Goal: Ask a question

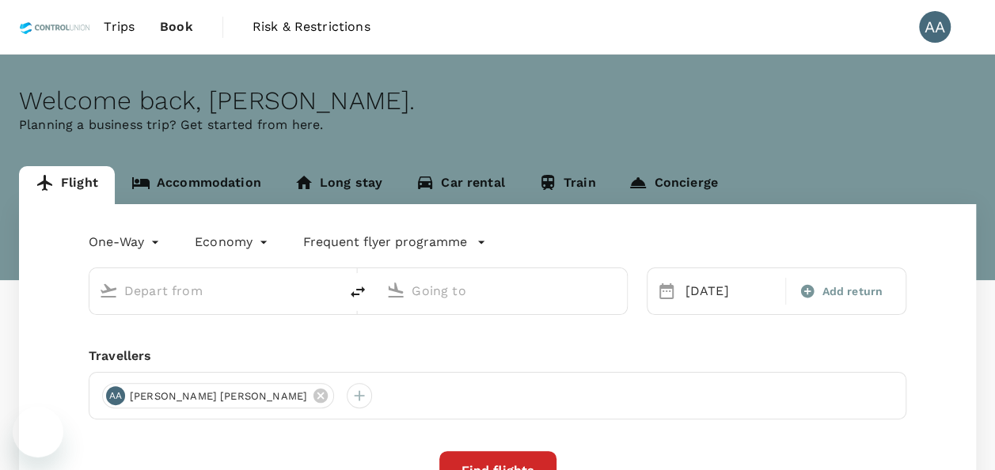
type input "[GEOGRAPHIC_DATA], [GEOGRAPHIC_DATA] (any)"
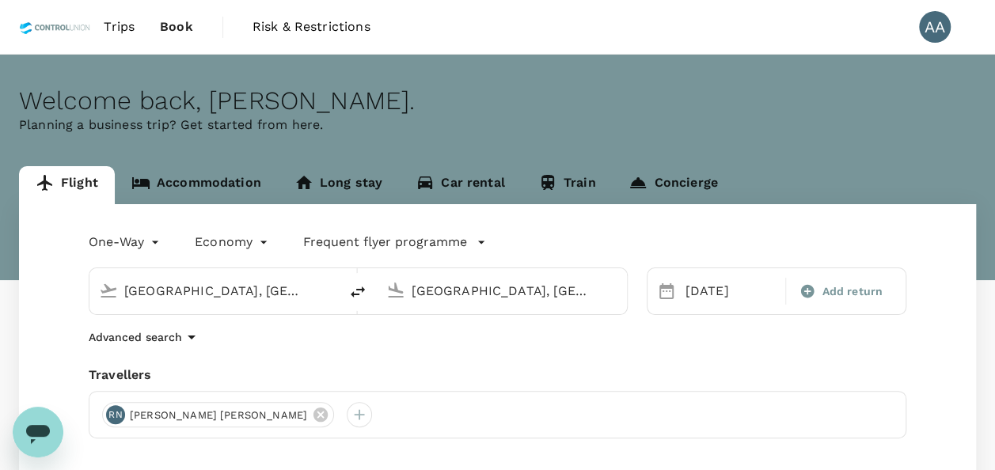
click at [44, 416] on div "Open messaging window" at bounding box center [38, 433] width 48 height 48
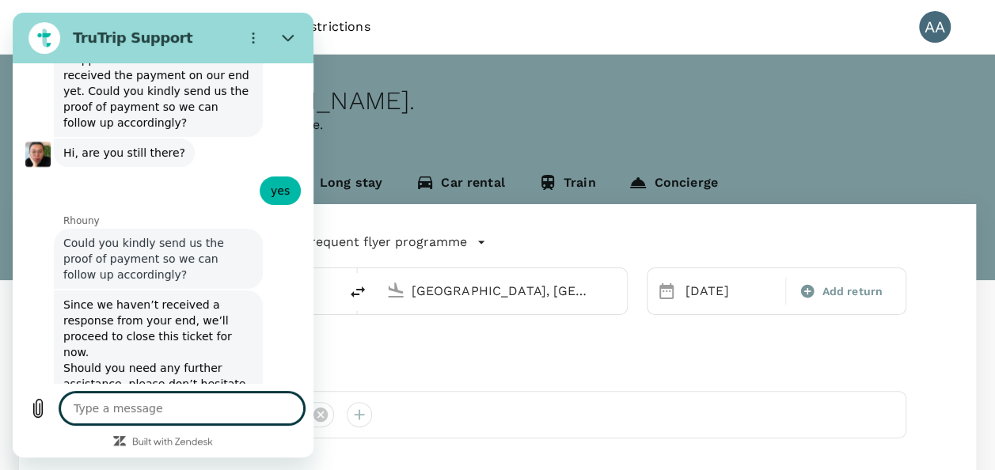
type textarea "x"
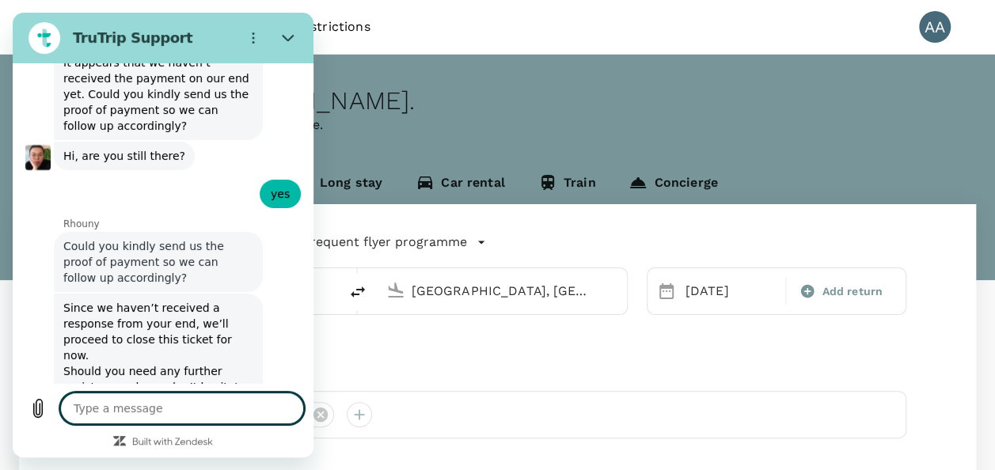
scroll to position [9005, 0]
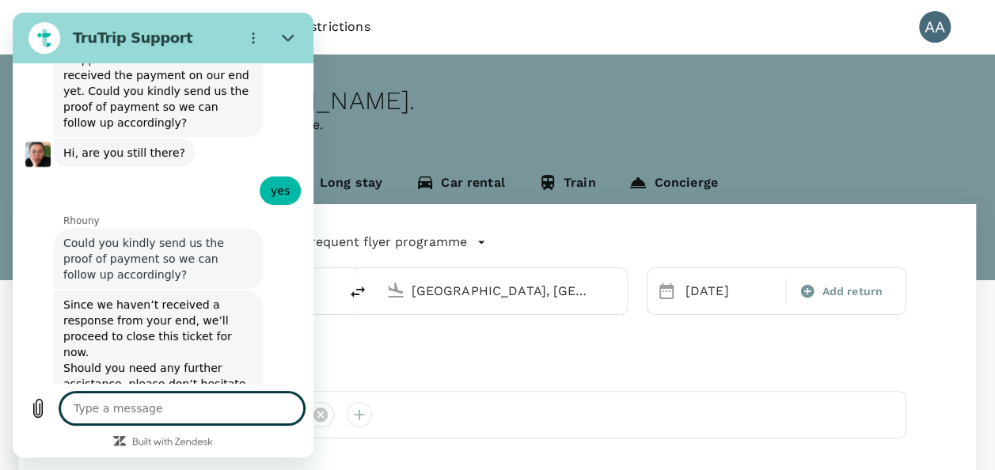
click at [152, 405] on textarea at bounding box center [182, 409] width 244 height 32
type textarea "h"
type textarea "x"
type textarea "he"
type textarea "x"
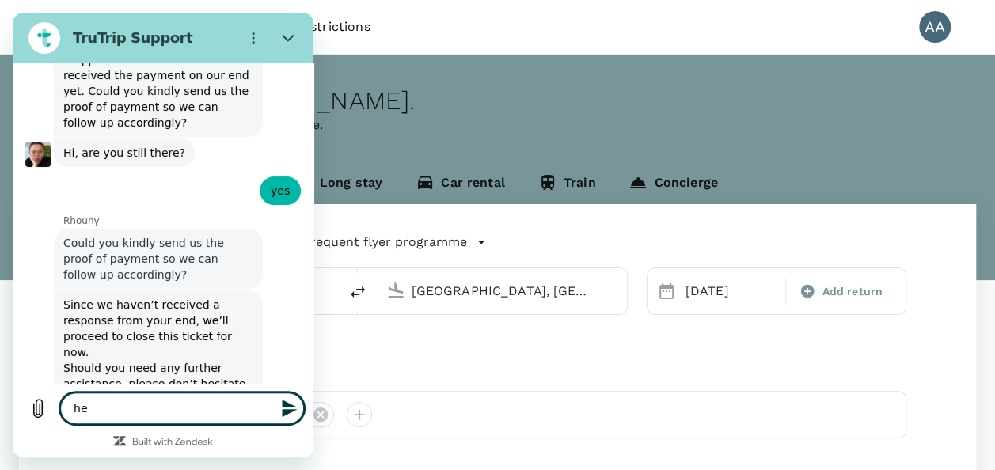
type textarea "hel"
type textarea "x"
type textarea "hell"
type textarea "x"
type textarea "hello"
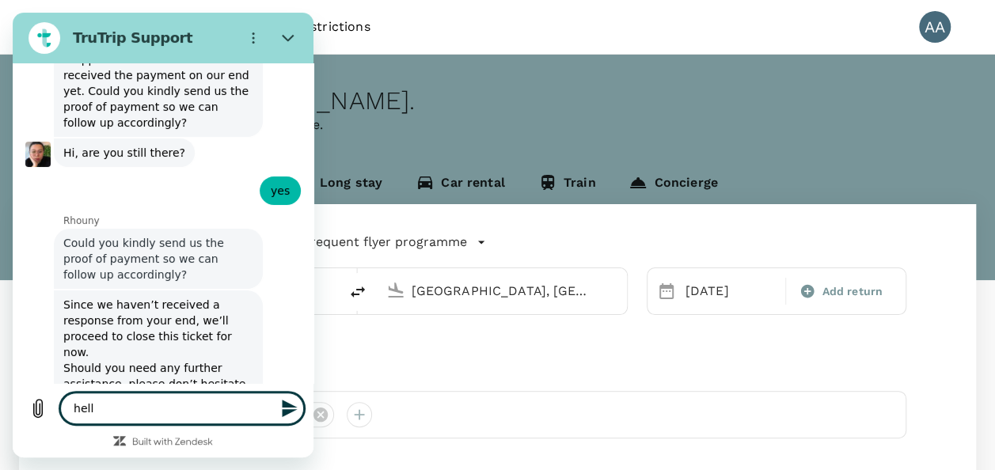
type textarea "x"
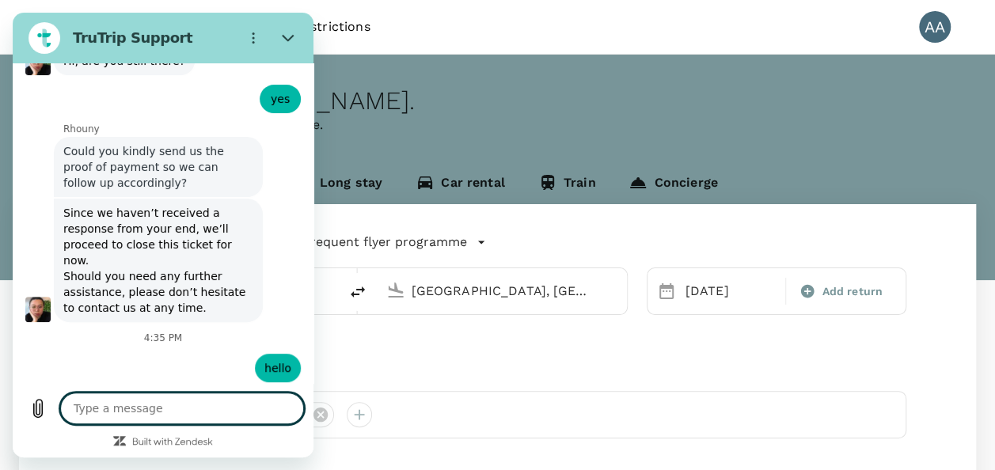
scroll to position [9095, 0]
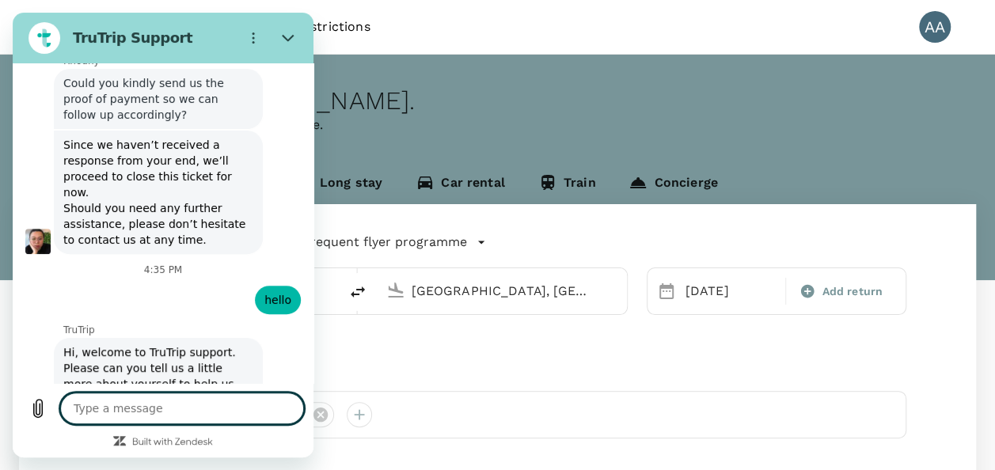
type textarea "x"
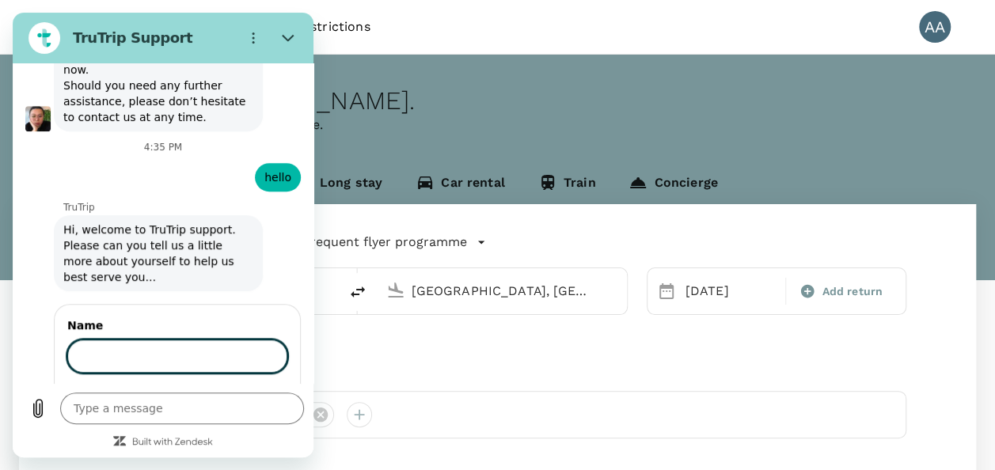
scroll to position [9286, 0]
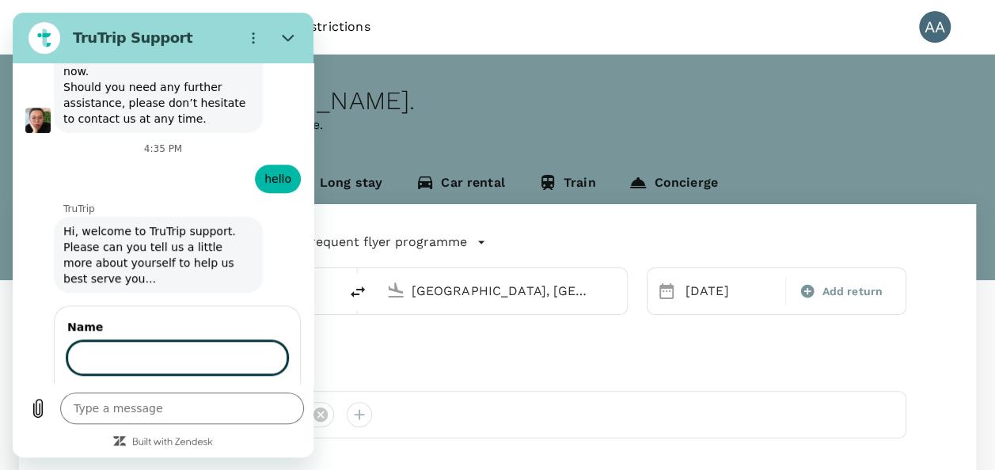
click at [127, 341] on input "Name" at bounding box center [177, 357] width 220 height 33
type input "[PERSON_NAME] A/[PERSON_NAME]"
click at [237, 387] on button "Next" at bounding box center [260, 403] width 53 height 32
type textarea "x"
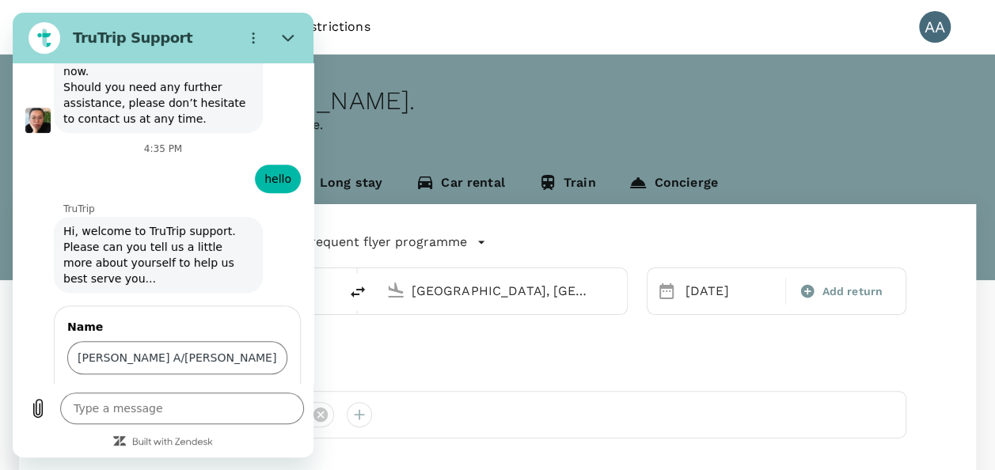
scroll to position [9353, 0]
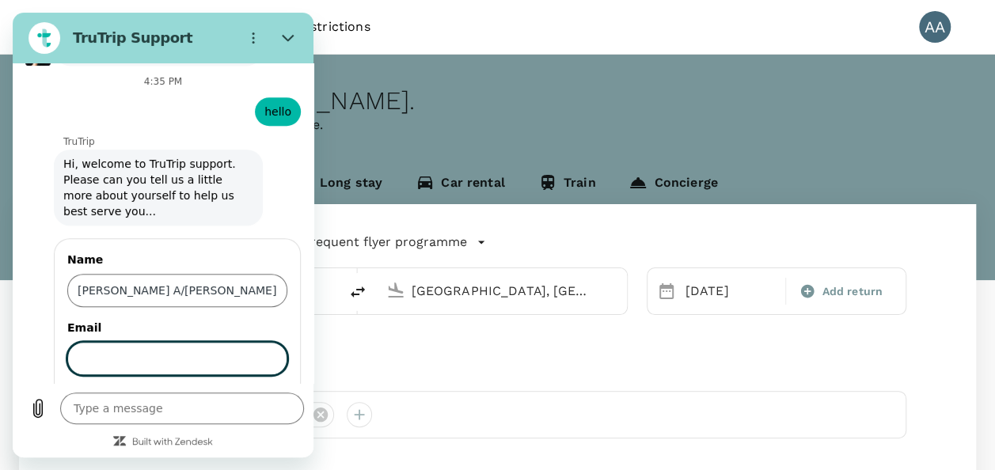
click at [146, 342] on input "Email" at bounding box center [177, 358] width 220 height 33
type input "[EMAIL_ADDRESS][DOMAIN_NAME]"
click at [260, 394] on span "Send" at bounding box center [260, 403] width 28 height 19
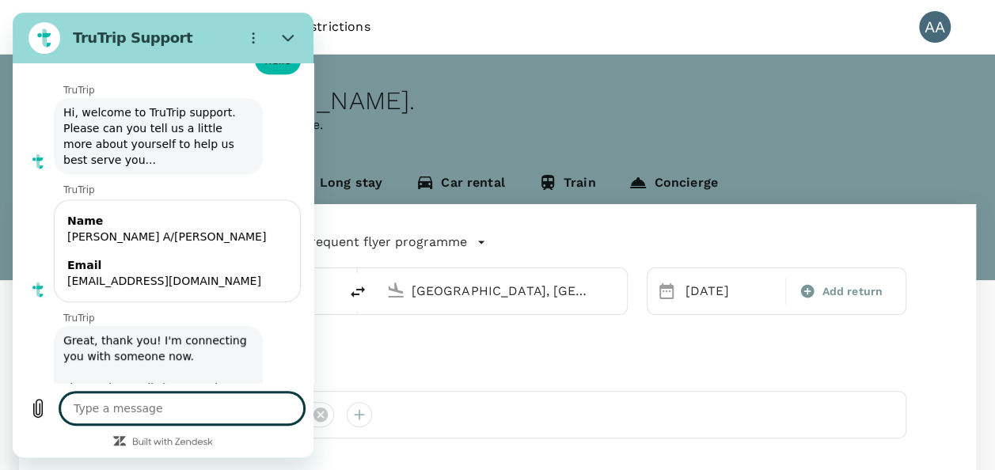
scroll to position [9408, 0]
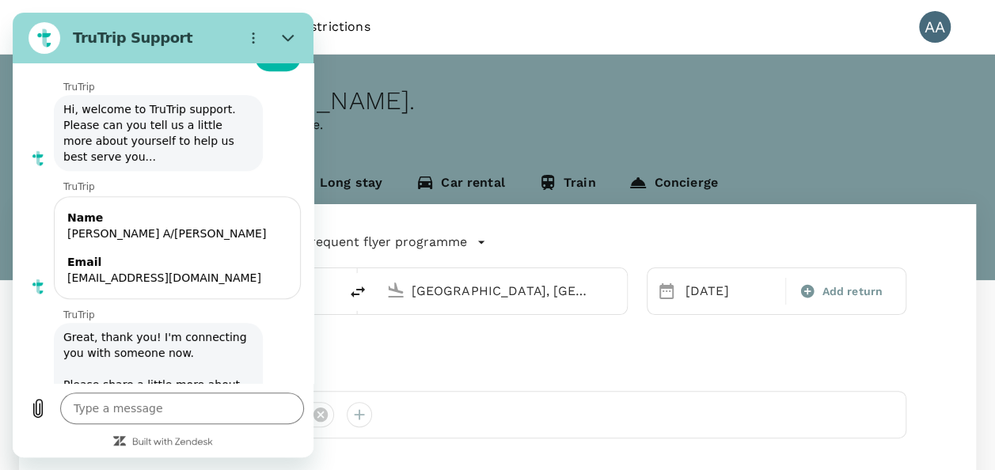
click at [150, 392] on div "Type a message x" at bounding box center [163, 420] width 301 height 74
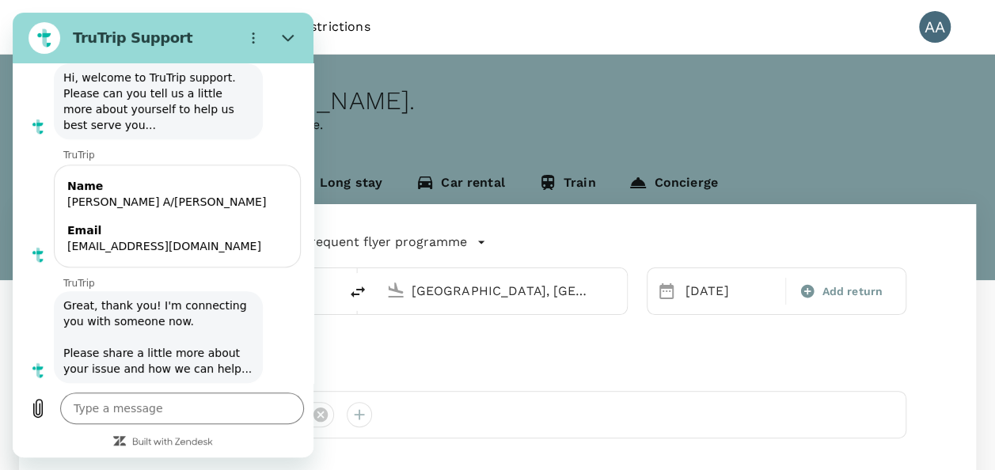
scroll to position [9438, 0]
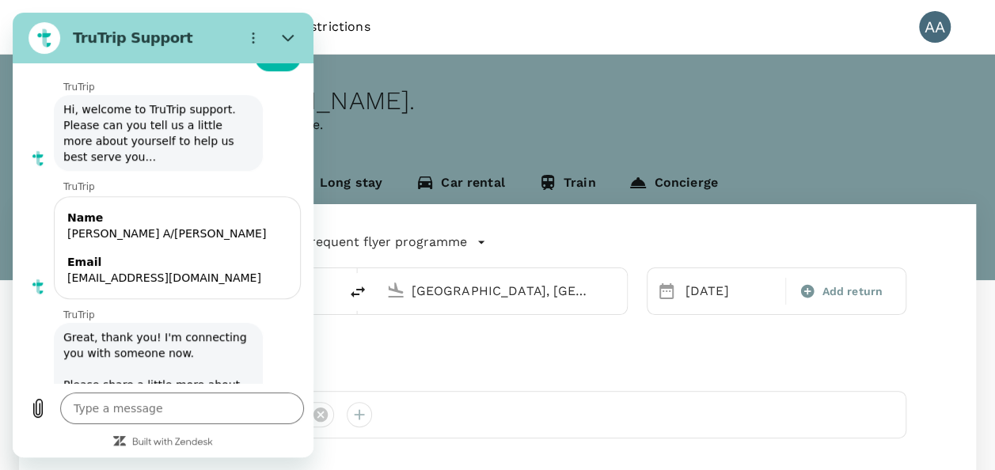
type textarea "x"
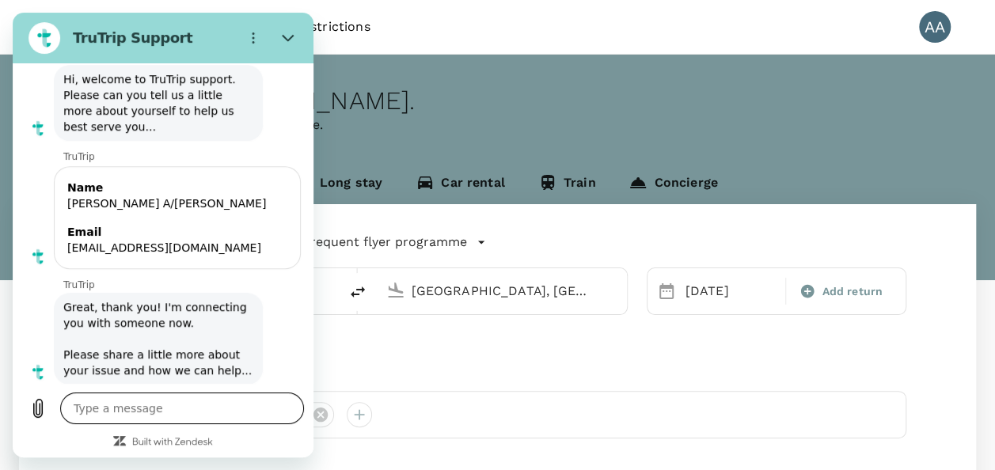
click at [202, 413] on textarea at bounding box center [182, 409] width 244 height 32
paste textarea "A20251007157822"
type textarea "A20251007157822"
type textarea "x"
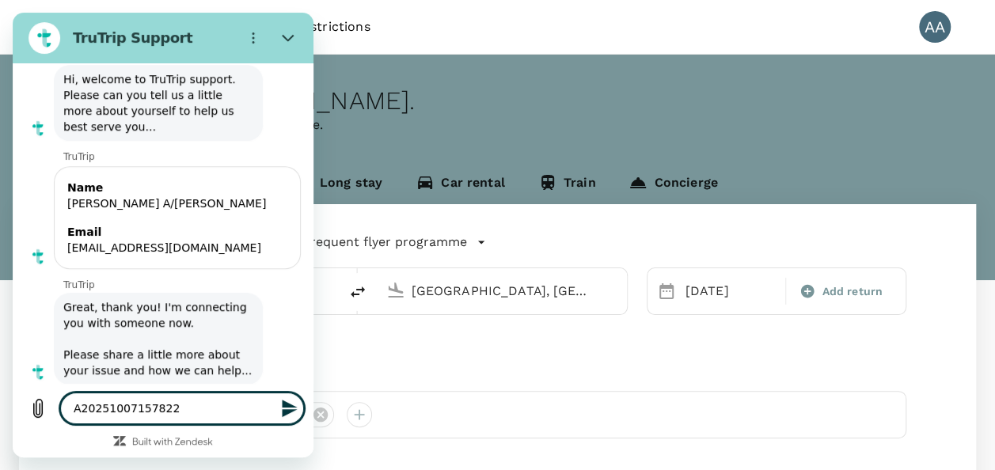
type textarea "A20251007157822"
type textarea "x"
type textarea "A20251007157822 -"
type textarea "x"
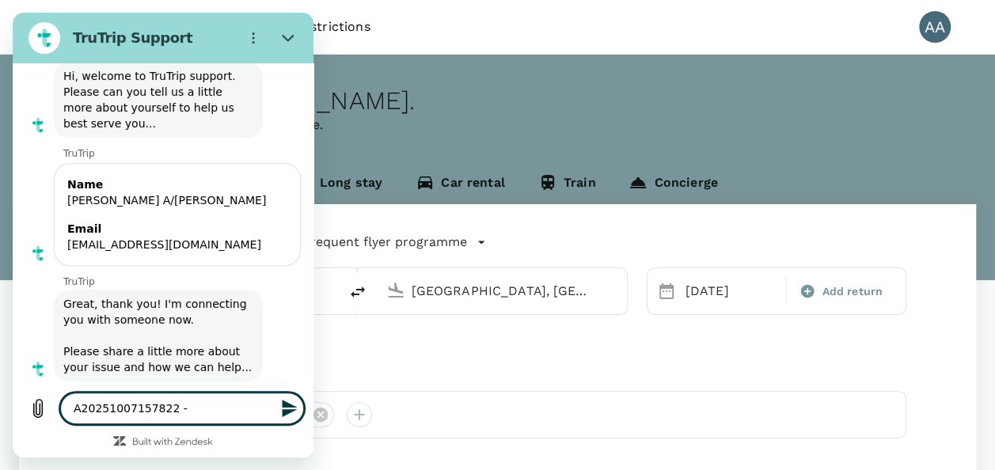
type textarea "A20251007157822 -"
type textarea "x"
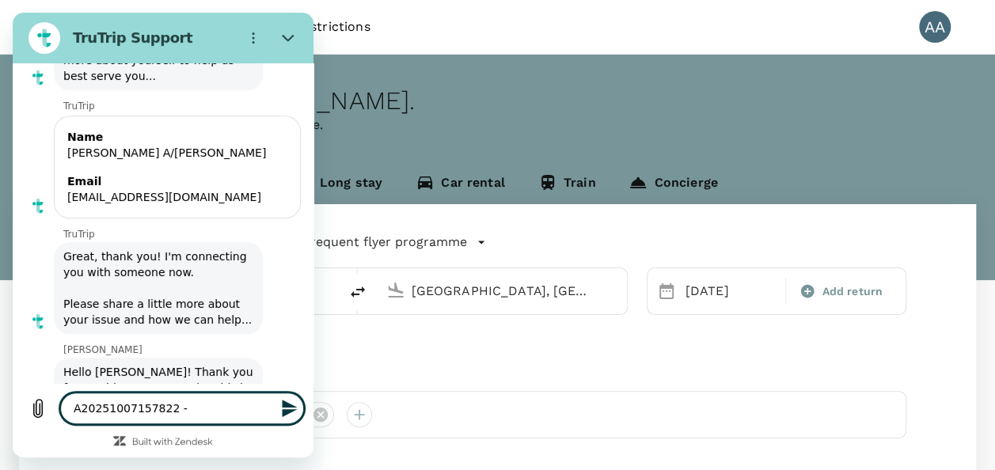
scroll to position [9491, 0]
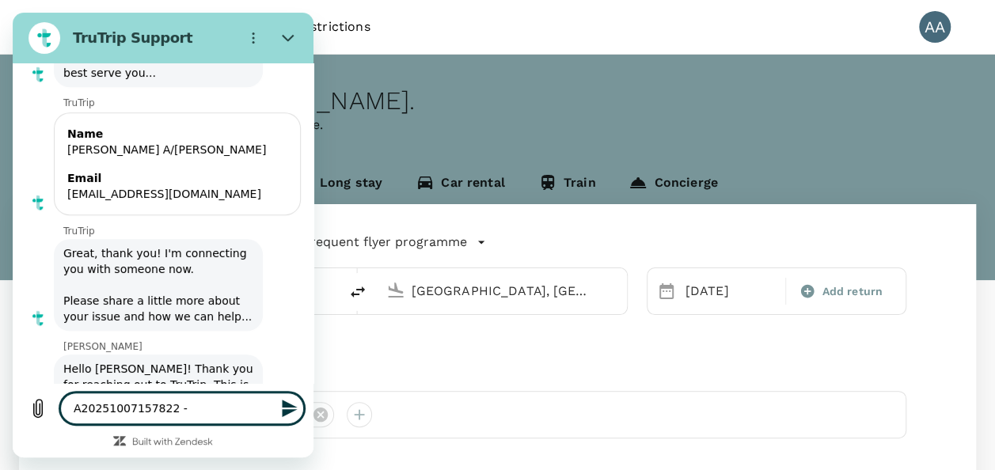
type textarea "A20251007157822 - f"
type textarea "x"
type textarea "A20251007157822 - fl"
type textarea "x"
type textarea "A20251007157822 - fli"
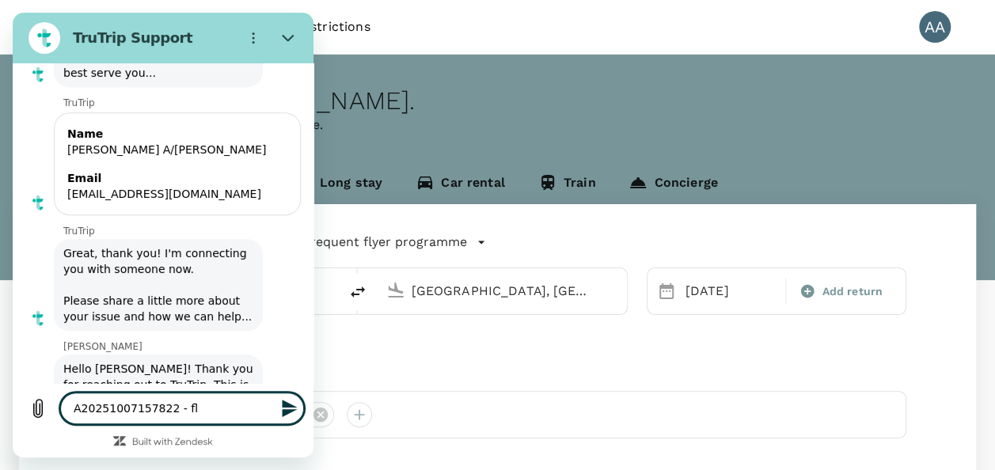
type textarea "x"
type textarea "A20251007157822 - flig"
type textarea "x"
type textarea "A20251007157822 - fligh"
type textarea "x"
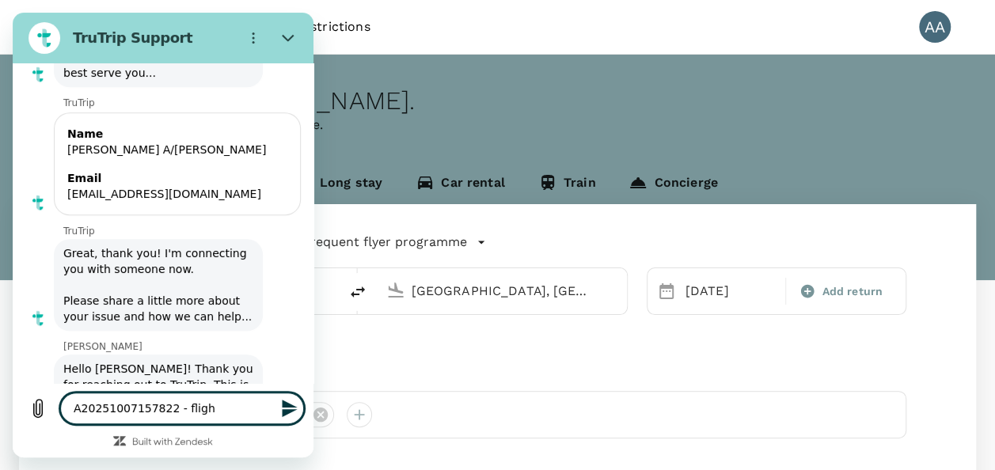
type textarea "A20251007157822 - flight"
type textarea "x"
type textarea "A20251007157822 - flight"
type textarea "x"
type textarea "A20251007157822 - flight t"
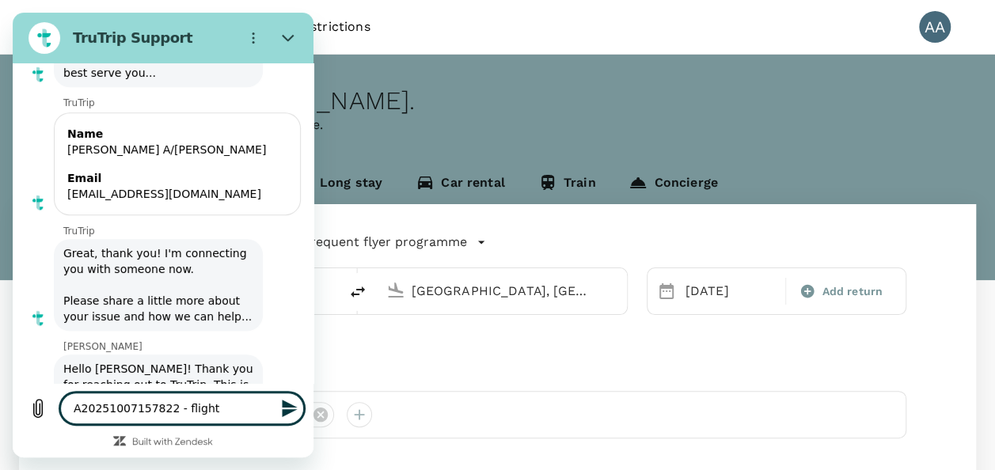
type textarea "x"
type textarea "A20251007157822 - flight ti"
type textarea "x"
type textarea "A20251007157822 - flight [PERSON_NAME]"
type textarea "x"
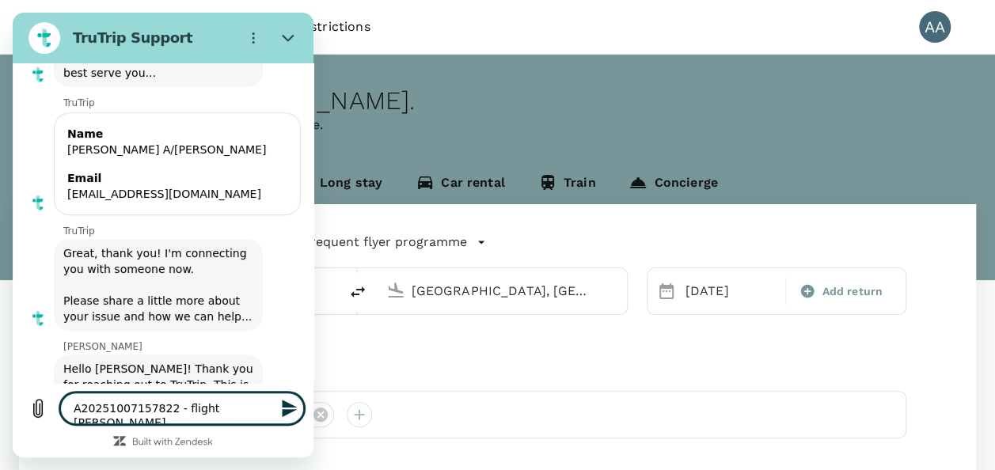
type textarea "A20251007157822 - flight time"
type textarea "x"
type textarea "A20251007157822 - flight time"
type textarea "x"
type textarea "A20251007157822 - flight time r"
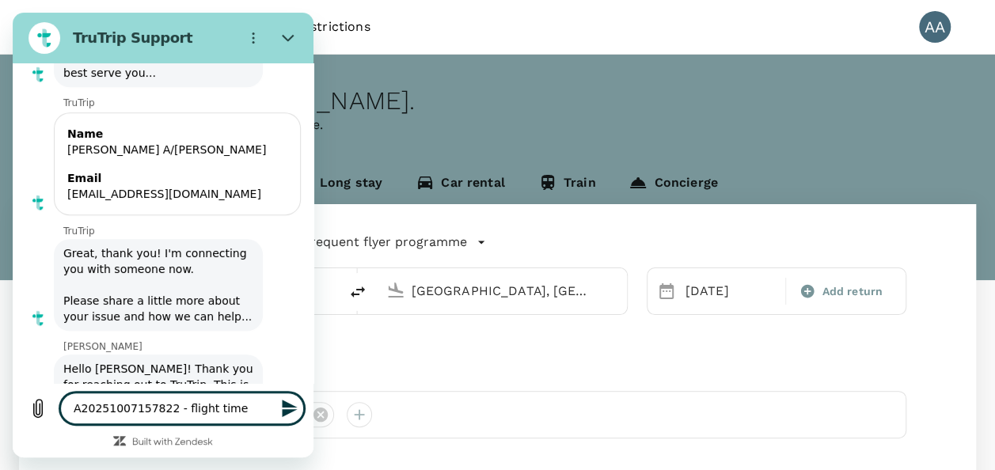
type textarea "x"
type textarea "A20251007157822 - flight time re"
type textarea "x"
type textarea "A20251007157822 - flight time rem"
type textarea "x"
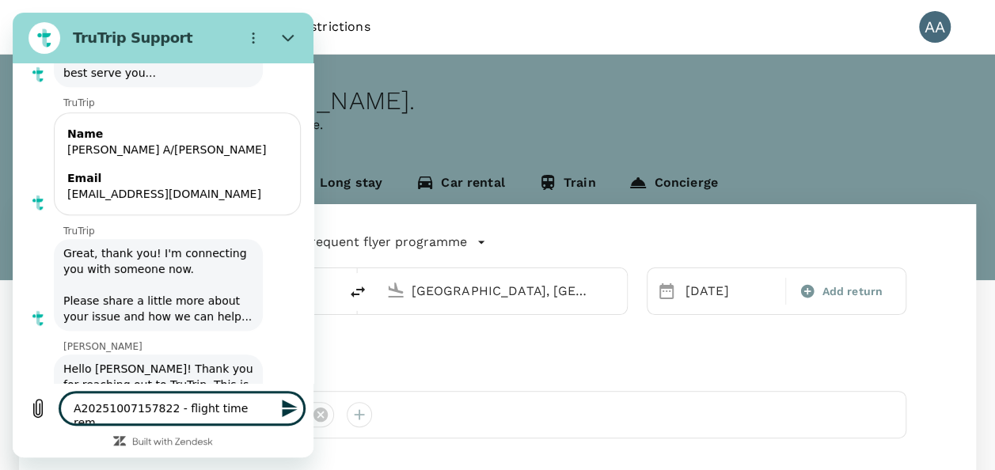
type textarea "A20251007157822 - flight time rema"
type textarea "x"
type textarea "A20251007157822 - flight time remai"
type textarea "x"
type textarea "A20251007157822 - flight time remain"
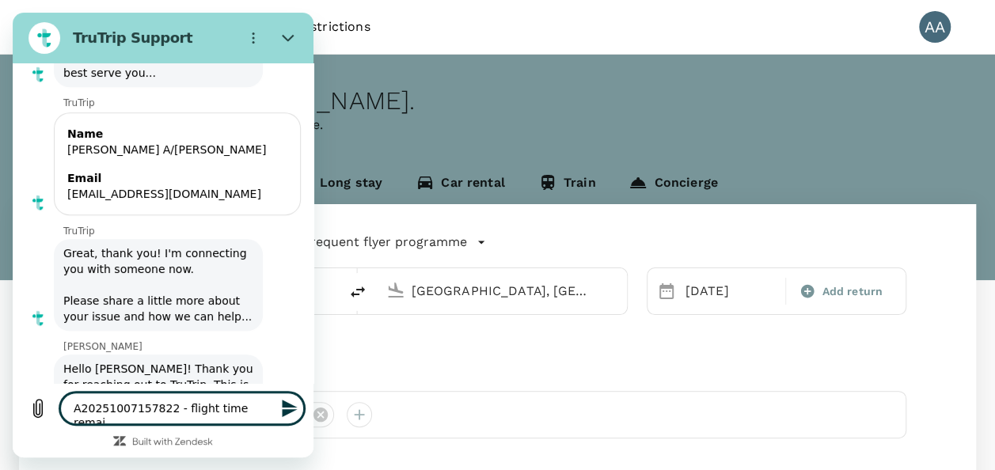
type textarea "x"
type textarea "A20251007157822 - flight time remain"
type textarea "x"
type textarea "A20251007157822 - flight time remain s"
type textarea "x"
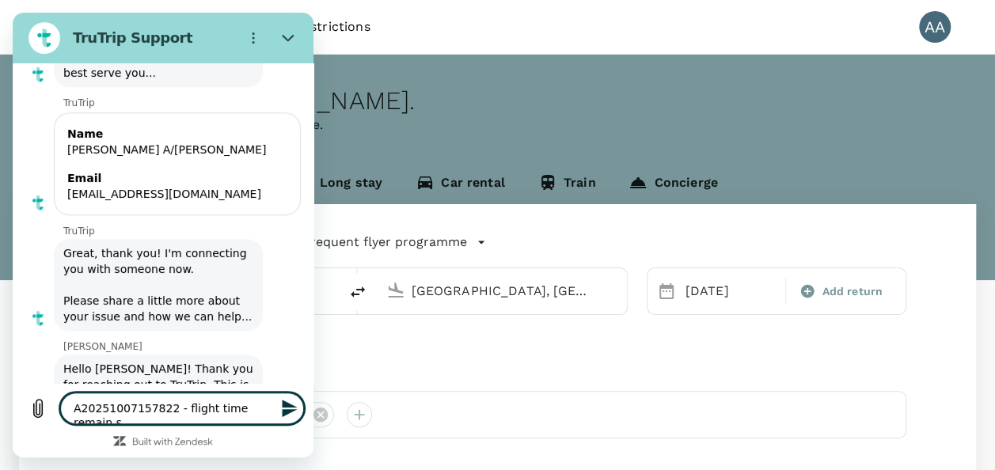
type textarea "A20251007157822 - flight time remain sa"
type textarea "x"
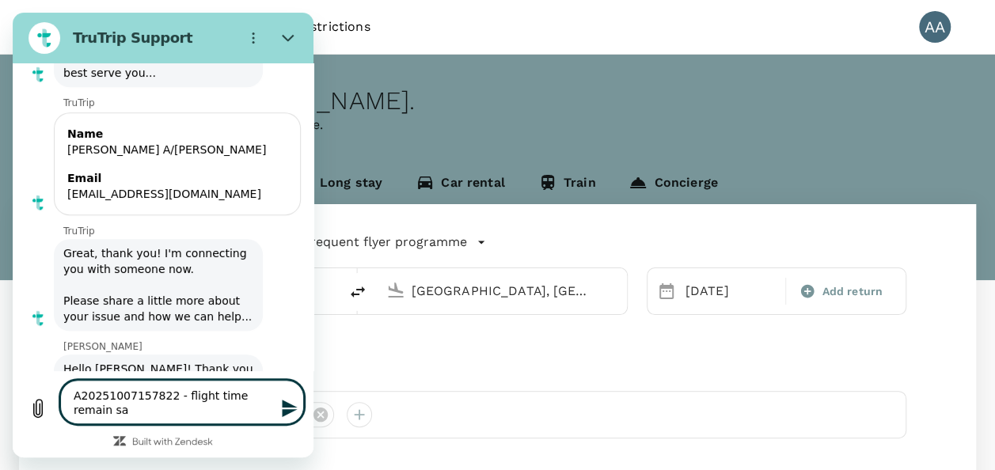
type textarea "A20251007157822 - flight time remain [PERSON_NAME]"
type textarea "x"
type textarea "A20251007157822 - flight time remain same"
type textarea "x"
type textarea "A20251007157822 - flight time remain same"
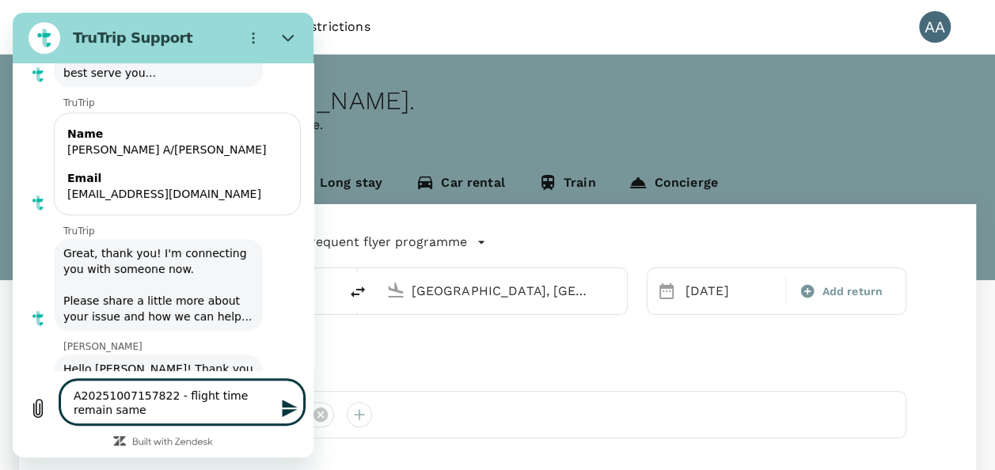
type textarea "x"
type textarea "A20251007157822 - flight time remain same o"
type textarea "x"
type textarea "A20251007157822 - flight time remain same or"
type textarea "x"
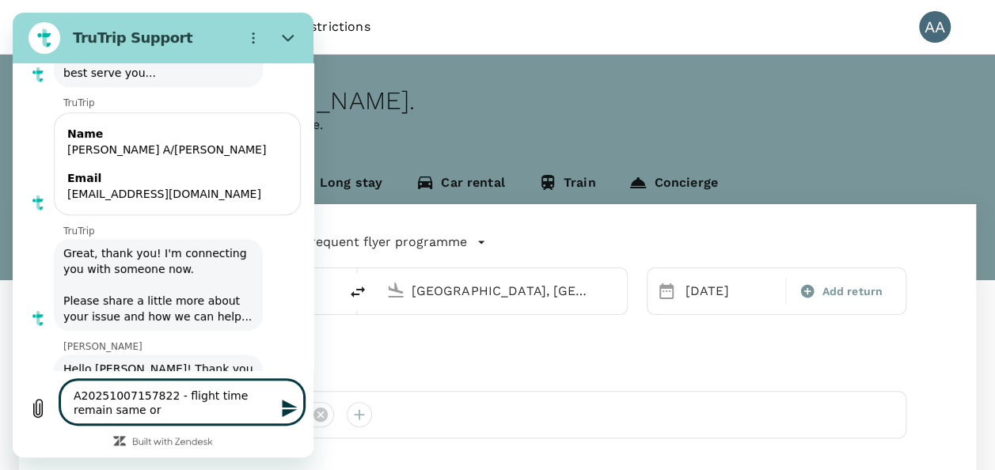
type textarea "A20251007157822 - flight time remain same or"
type textarea "x"
type textarea "A20251007157822 - flight time remain same or g"
type textarea "x"
type textarea "A20251007157822 - flight time remain same or go"
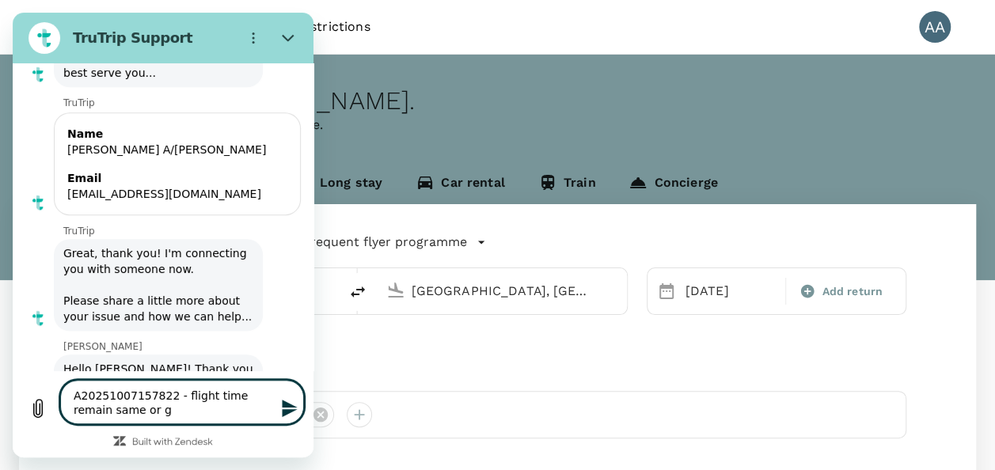
type textarea "x"
type textarea "A20251007157822 - flight time remain same or got"
type textarea "x"
type textarea "A20251007157822 - flight time remain same or got"
type textarea "x"
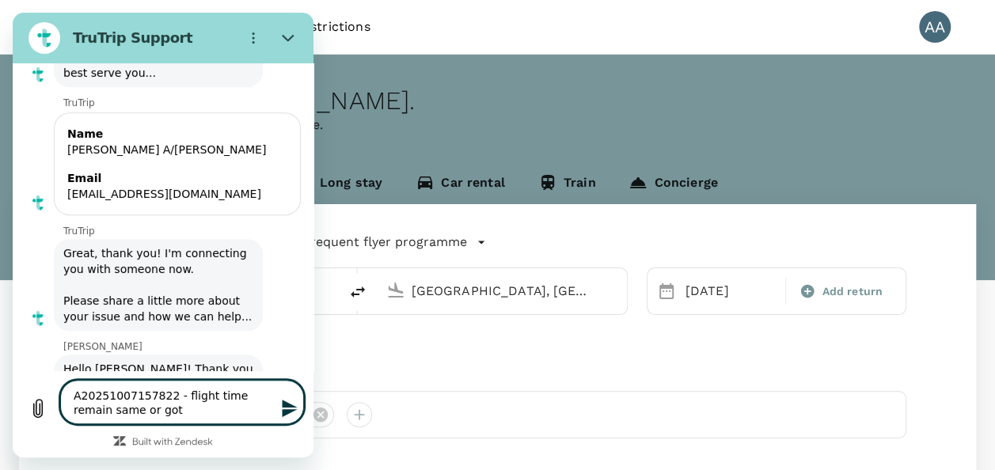
type textarea "A20251007157822 - flight time remain same or got d"
type textarea "x"
type textarea "A20251007157822 - flight time remain same or got de"
type textarea "x"
type textarea "A20251007157822 - flight time remain same or got del"
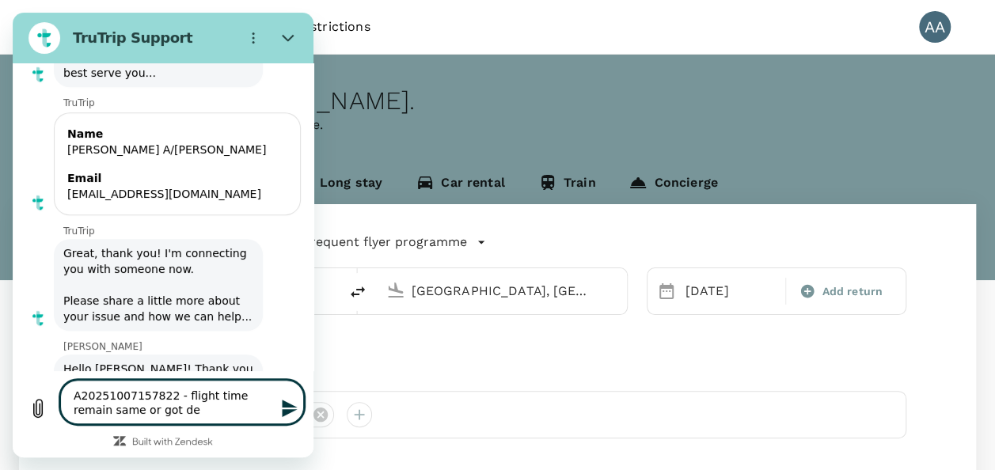
type textarea "x"
type textarea "A20251007157822 - flight time remain same or got dela"
type textarea "x"
type textarea "A20251007157822 - flight time remain same or got delay"
type textarea "x"
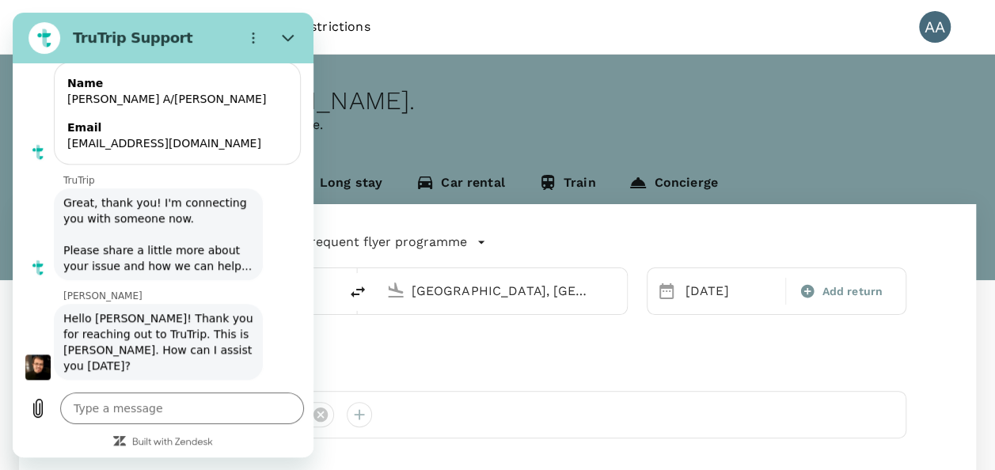
scroll to position [9545, 0]
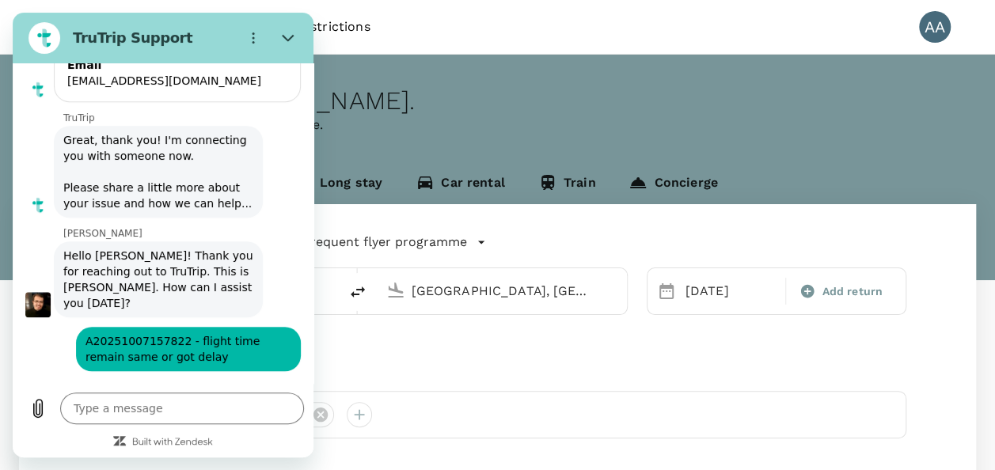
type textarea "x"
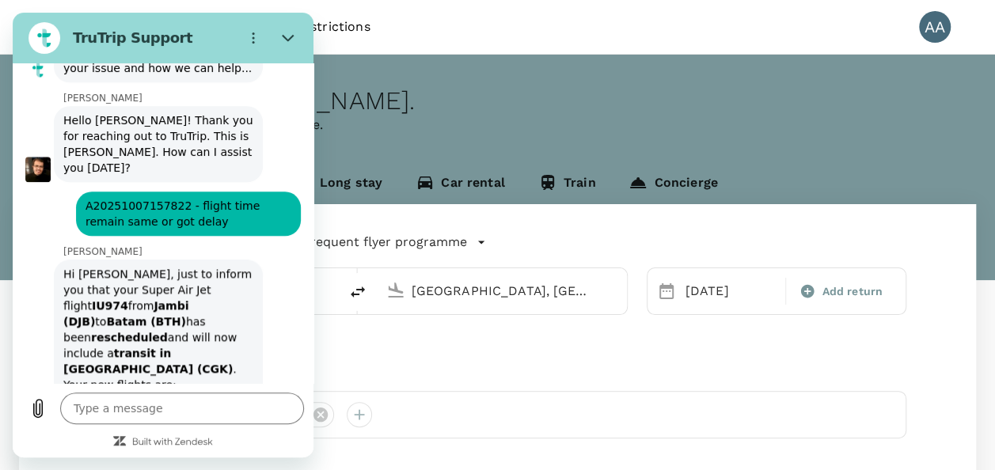
scroll to position [9743, 0]
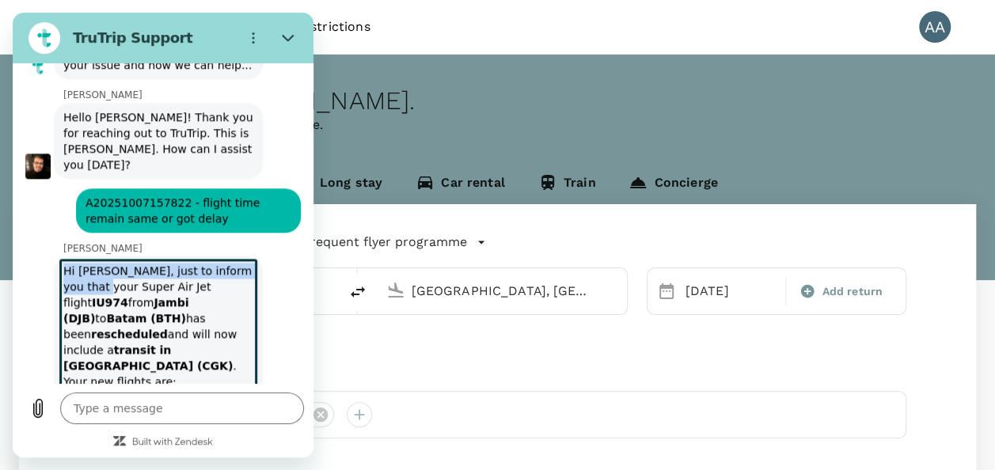
drag, startPoint x: 63, startPoint y: 205, endPoint x: 89, endPoint y: 215, distance: 28.1
click at [89, 257] on div "Hi [PERSON_NAME], just to inform you that your Super Air Jet flight IU974 from …" at bounding box center [158, 360] width 203 height 206
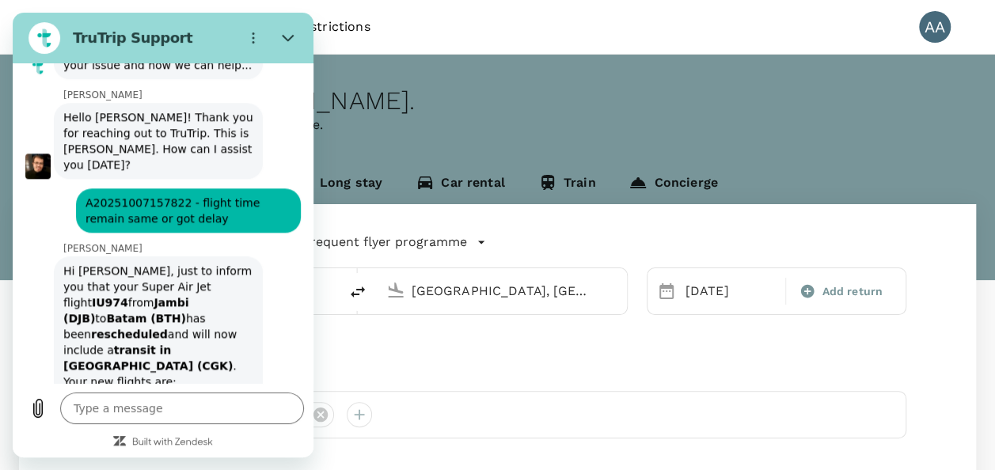
click at [260, 346] on div "[PERSON_NAME] says: Hi [PERSON_NAME], just to inform you that your Super Air Je…" at bounding box center [169, 358] width 288 height 207
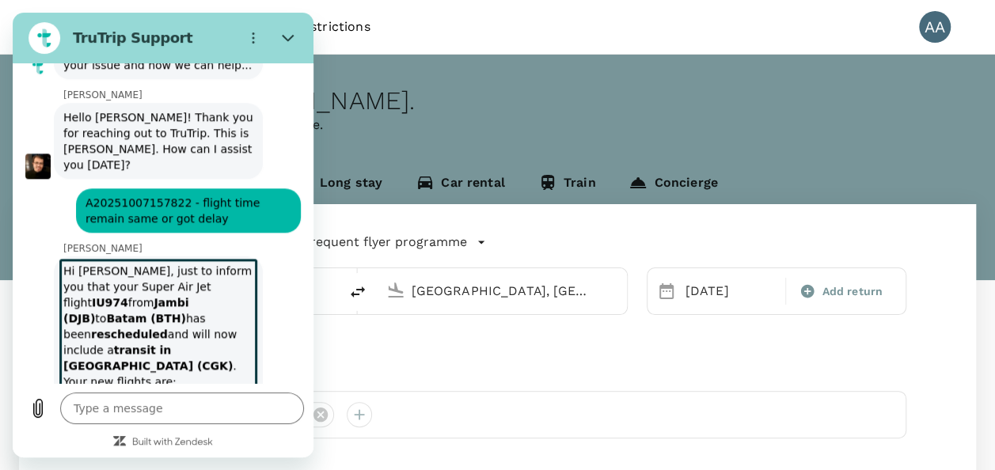
drag, startPoint x: 62, startPoint y: 209, endPoint x: 215, endPoint y: 347, distance: 206.3
click at [215, 347] on div "Hi [PERSON_NAME], just to inform you that your Super Air Jet flight IU974 from …" at bounding box center [158, 360] width 203 height 206
copy div "Hi [PERSON_NAME], just to inform you that your Super Air Jet flight IU974 from …"
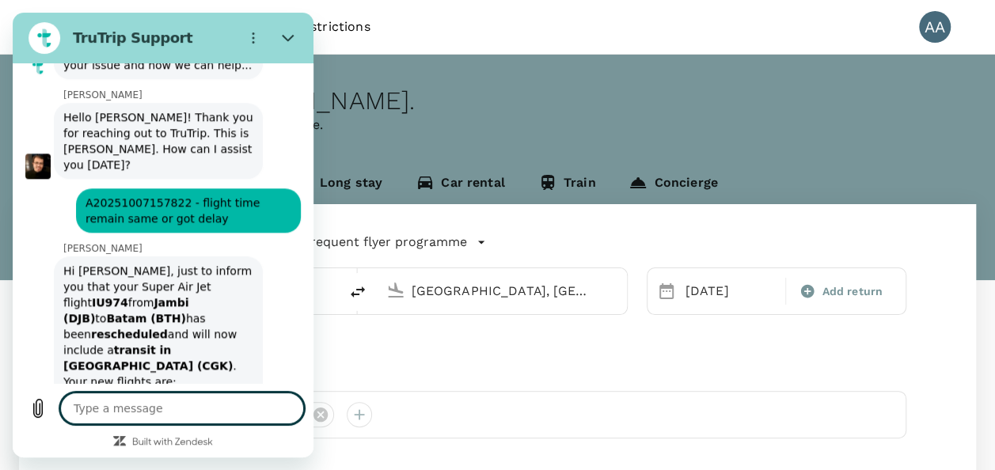
click at [252, 413] on textarea at bounding box center [182, 409] width 244 height 32
type textarea "w"
type textarea "x"
type textarea "wh"
type textarea "x"
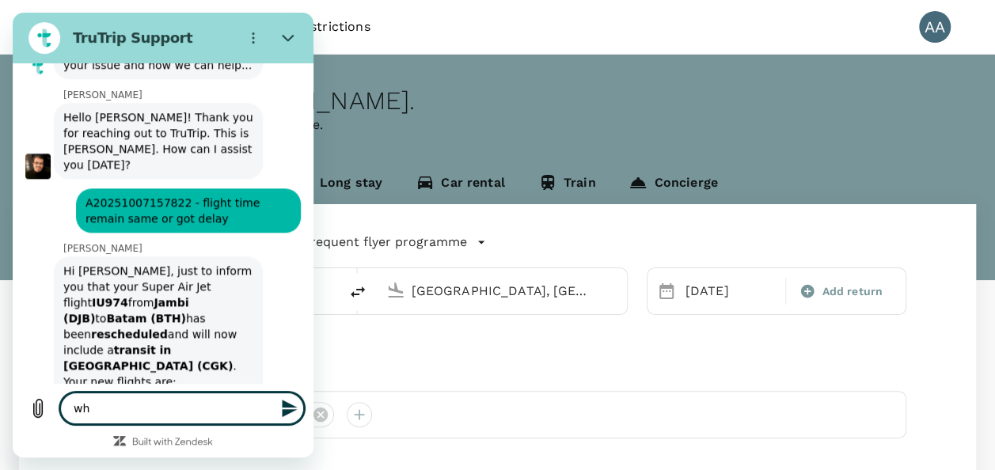
type textarea "why"
type textarea "x"
type textarea "why"
type textarea "x"
type textarea "why t"
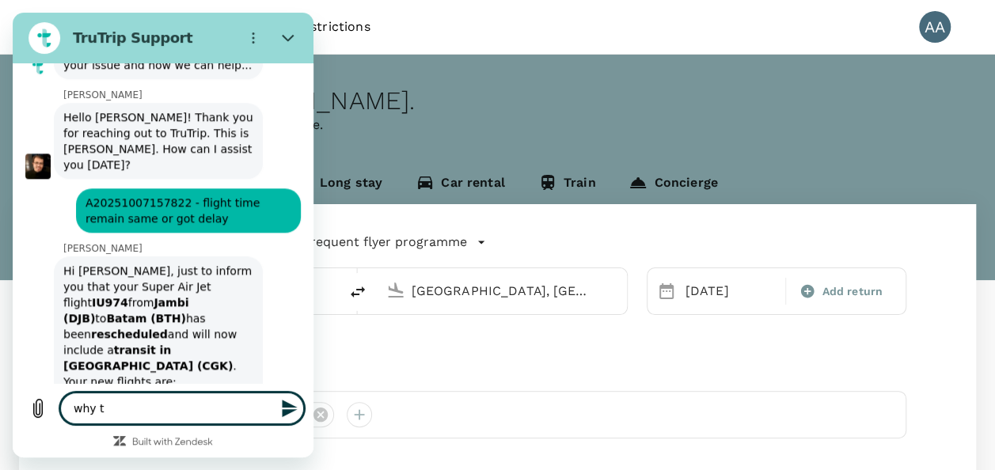
type textarea "x"
type textarea "why te"
type textarea "x"
type textarea "why t"
type textarea "x"
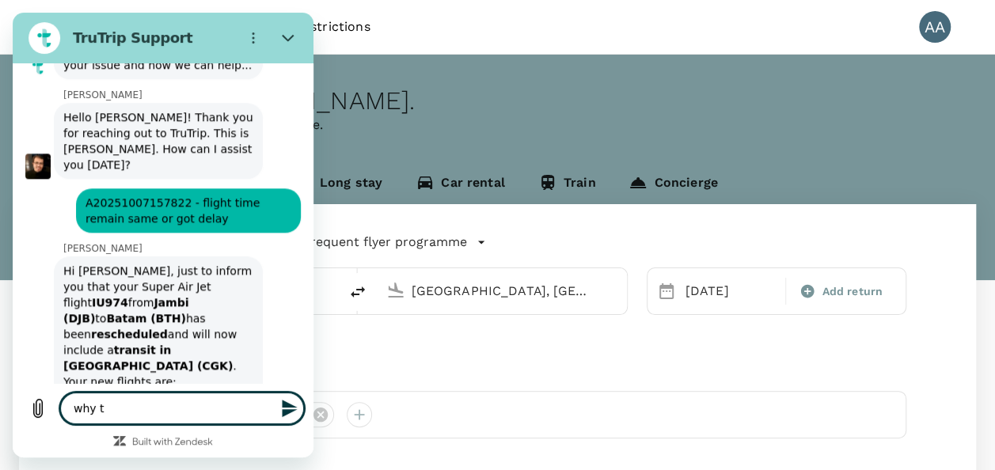
type textarea "why th"
type textarea "x"
type textarea "why the"
type textarea "x"
type textarea "why ther"
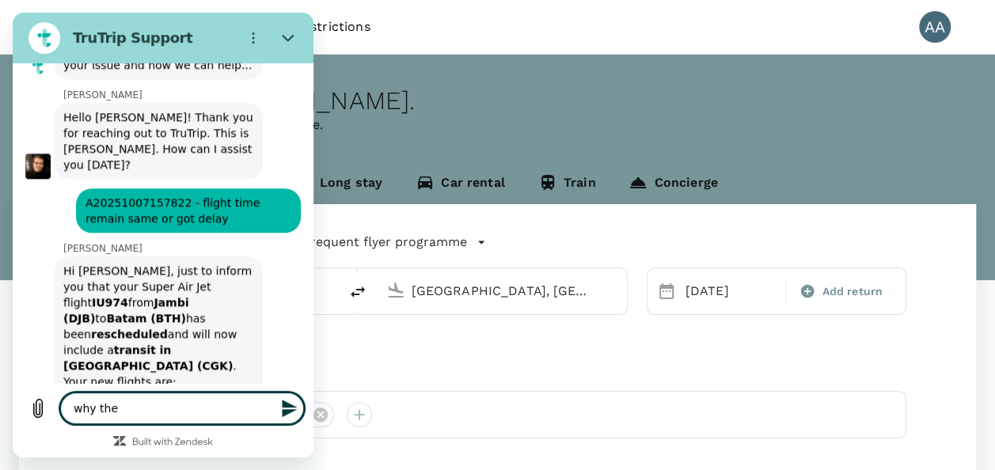
type textarea "x"
type textarea "why there"
type textarea "x"
type textarea "why there"
type textarea "x"
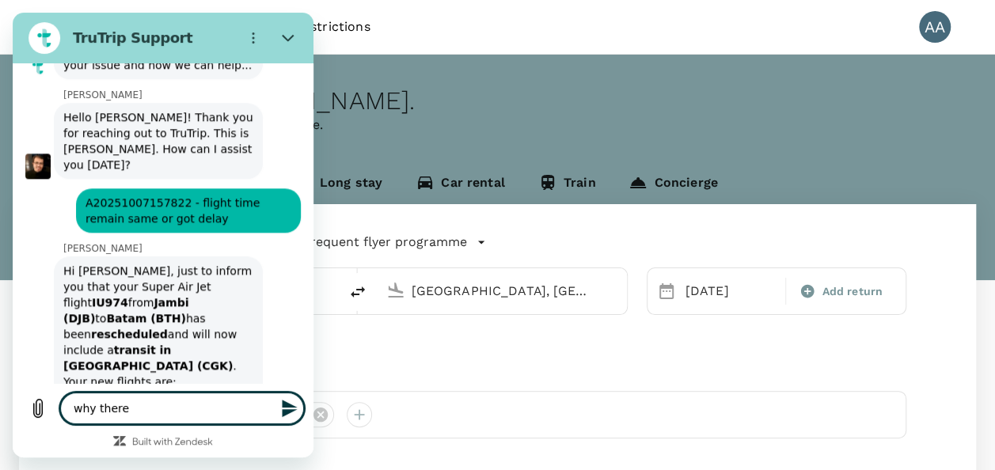
type textarea "why there i"
type textarea "x"
type textarea "why there is"
type textarea "x"
type textarea "why there is"
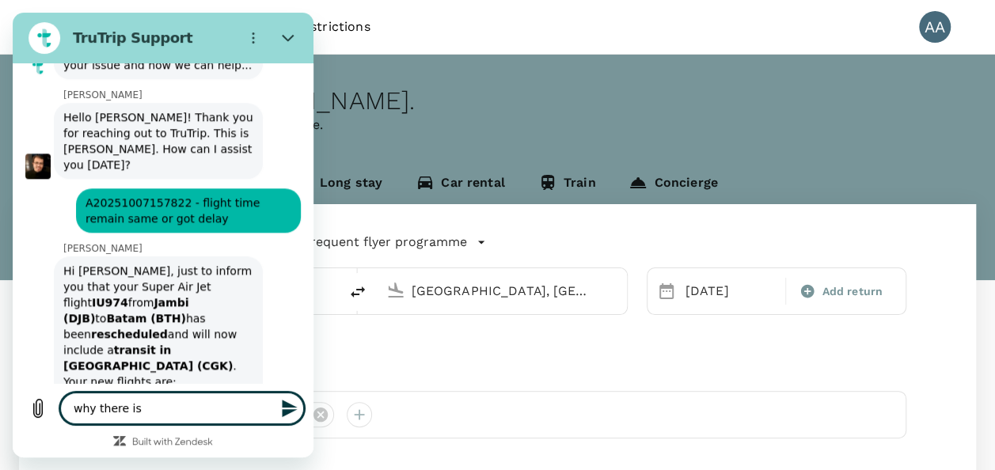
type textarea "x"
type textarea "why there is n"
type textarea "x"
type textarea "why there is no"
type textarea "x"
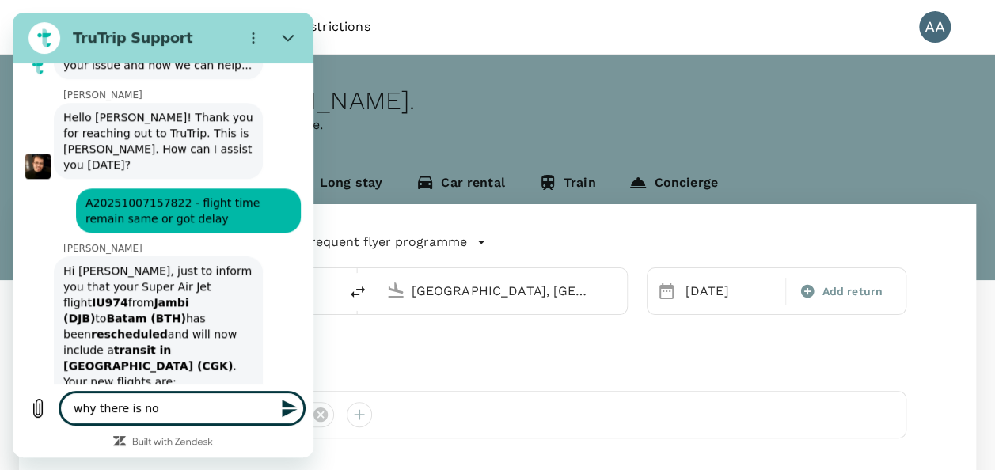
type textarea "why there is no"
type textarea "x"
type textarea "why there is no e"
type textarea "x"
type textarea "why there is no em"
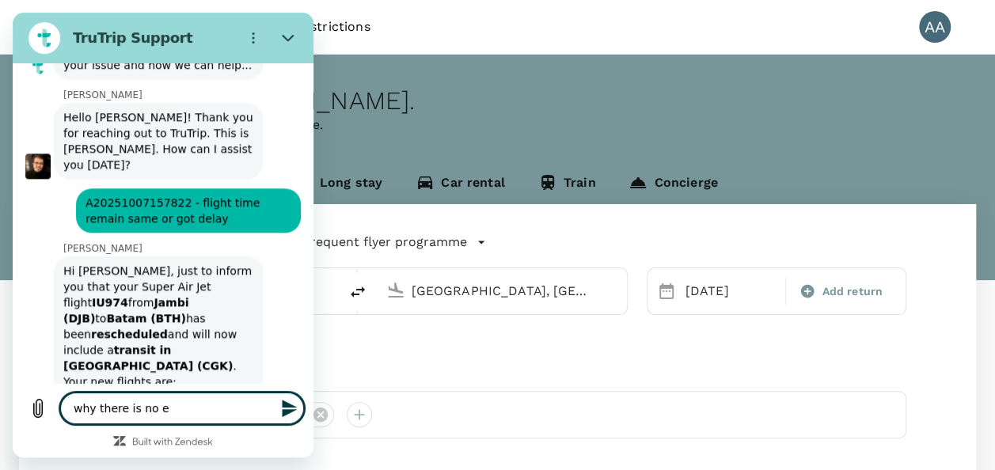
type textarea "x"
type textarea "why there is no ema"
type textarea "x"
type textarea "why there is no emai"
type textarea "x"
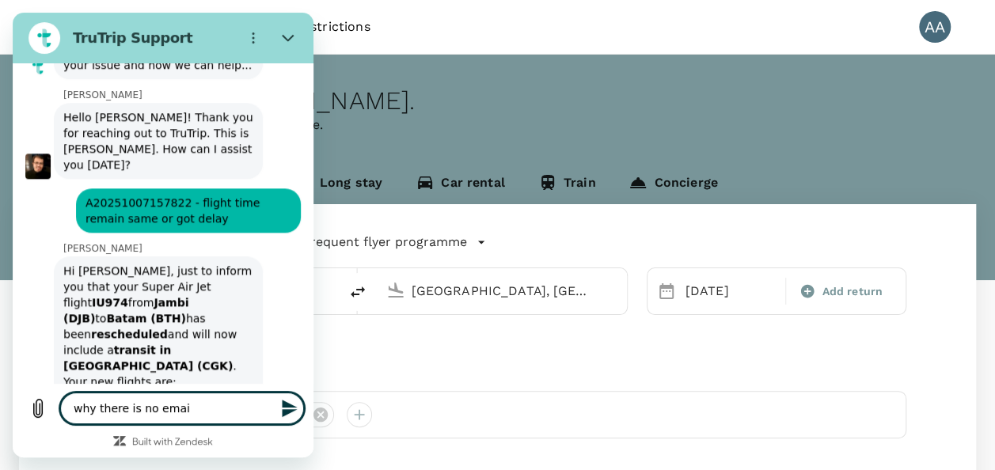
type textarea "why there is no email"
type textarea "x"
type textarea "why there is no email"
type textarea "x"
type textarea "why there is no email t"
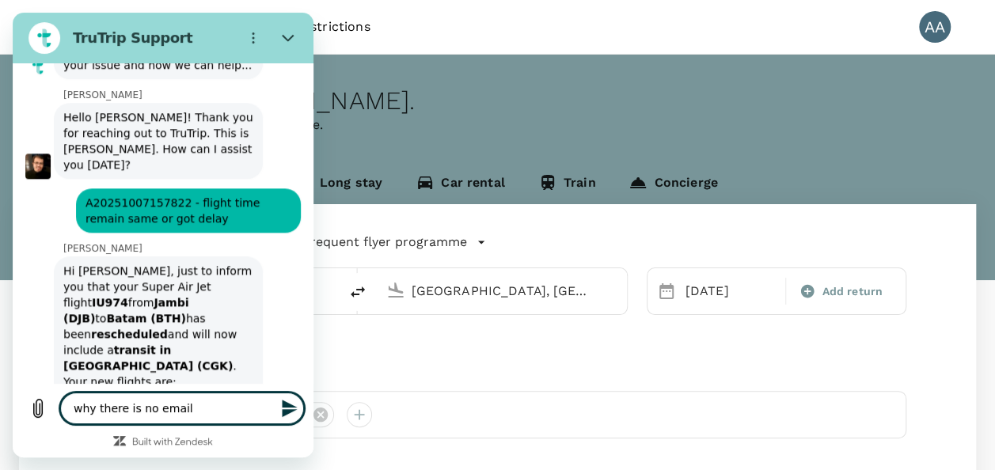
type textarea "x"
type textarea "why there is no email to"
type textarea "x"
type textarea "why there is no email to"
type textarea "x"
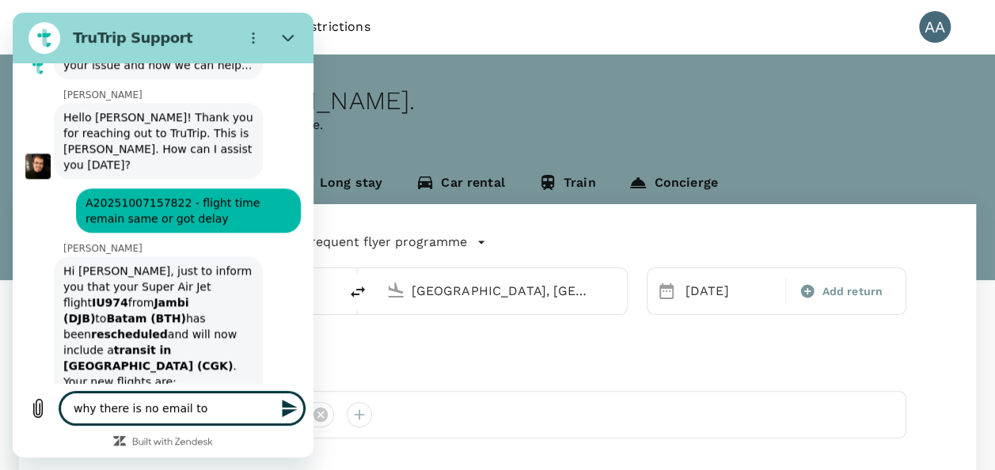
type textarea "why there is no email to i"
type textarea "x"
type textarea "why there is no email to in"
type textarea "x"
type textarea "why there is no email to inf"
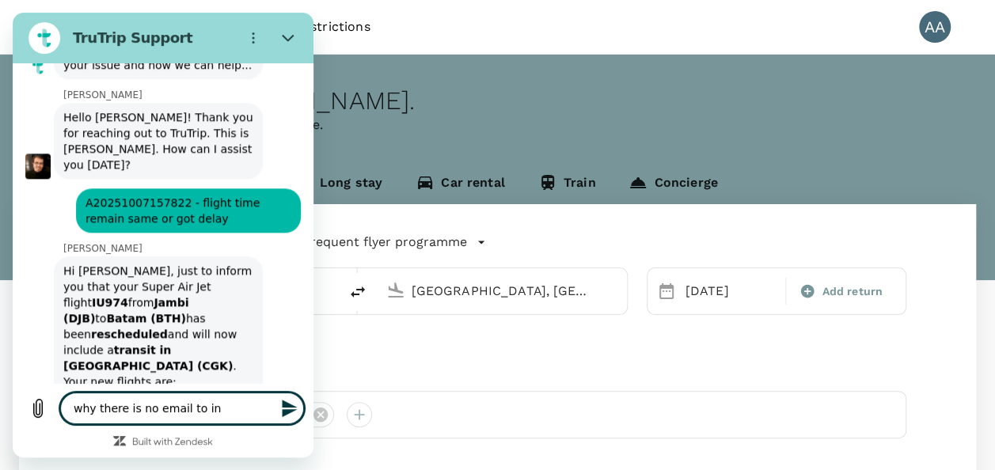
type textarea "x"
type textarea "why there is no email to info"
type textarea "x"
type textarea "why there is no email to infor"
type textarea "x"
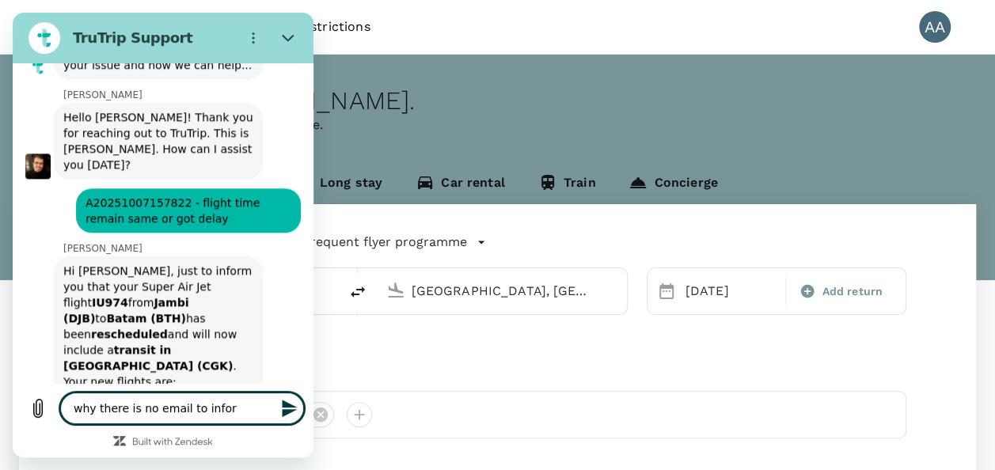
type textarea "why there is no email to inform"
type textarea "x"
type textarea "why there is no email to inform"
type textarea "x"
type textarea "why there is no email to inform o"
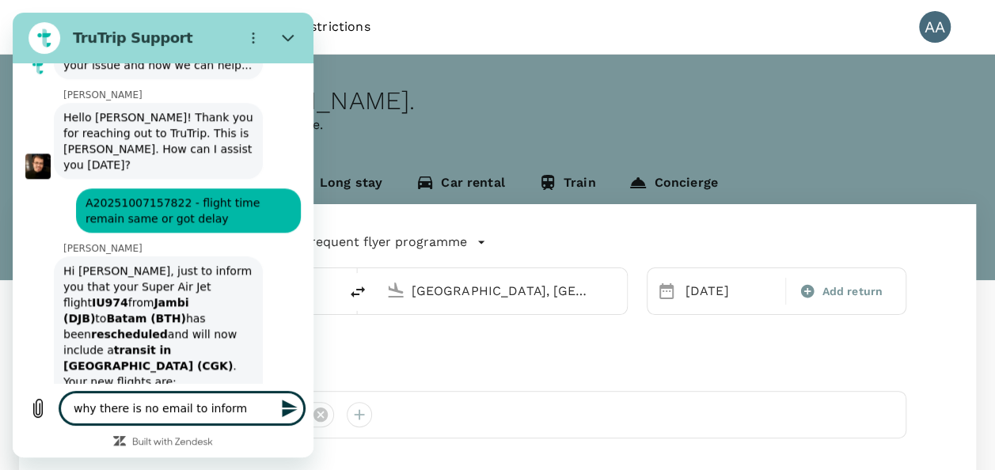
type textarea "x"
type textarea "why there is no email to inform on"
type textarea "x"
type textarea "why there is no email to inform on"
type textarea "x"
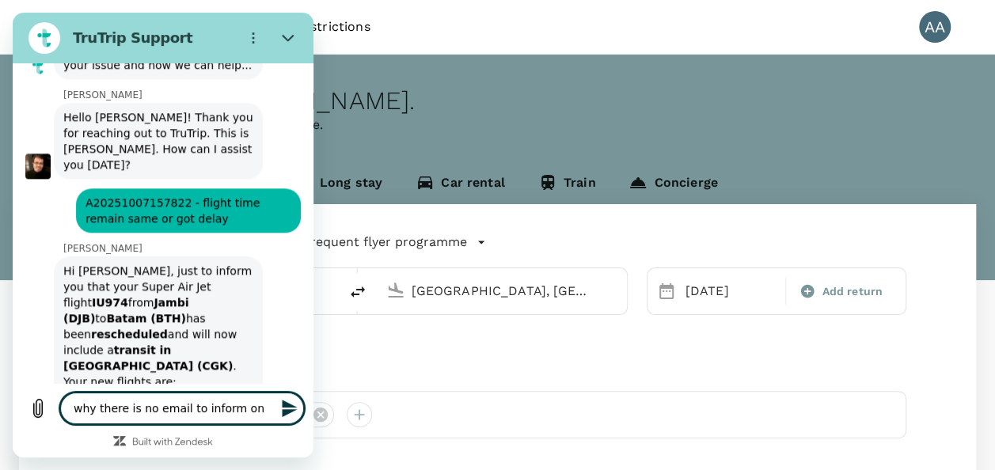
type textarea "why there is no email to inform on y"
type textarea "x"
type textarea "why there is no email to inform on yj"
type textarea "x"
type textarea "why there is no email to inform on yje"
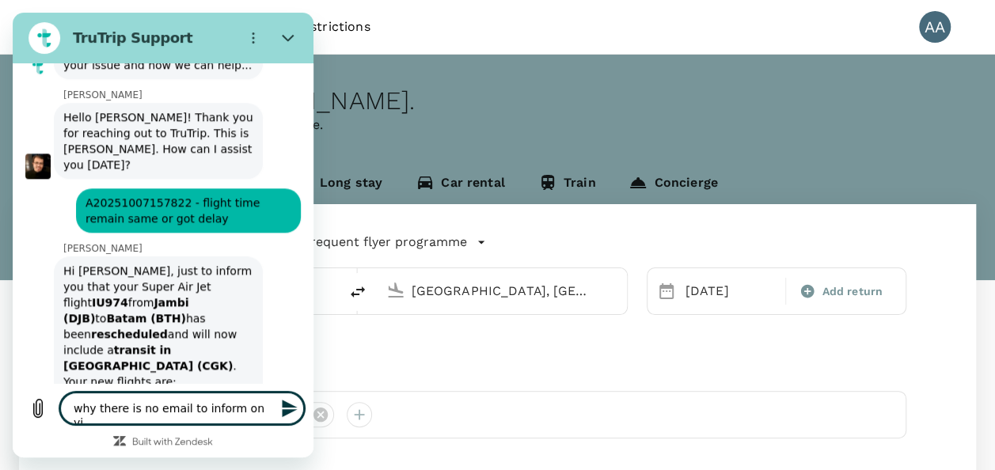
type textarea "x"
type textarea "why there is no email to inform on yje"
type textarea "x"
type textarea "why there is no email to inform on yje d"
type textarea "x"
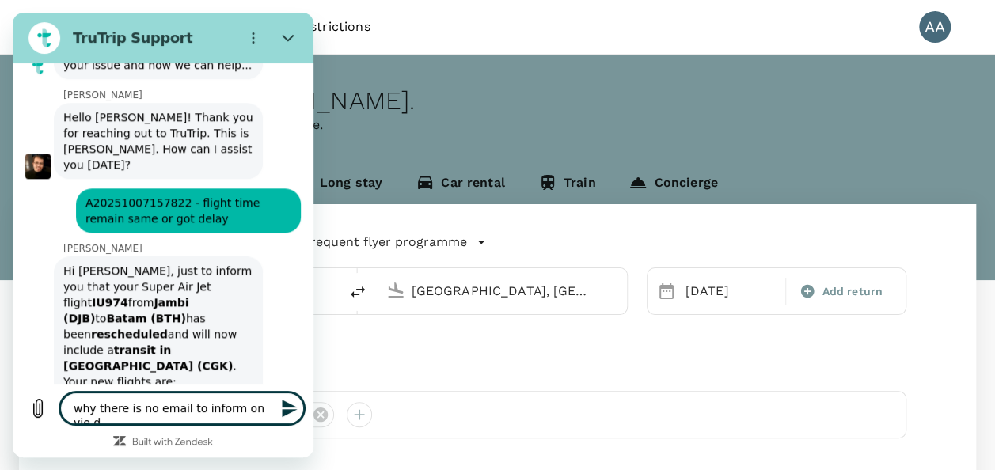
type textarea "why there is no email to inform on yje"
type textarea "x"
type textarea "why there is no email to inform on yje"
type textarea "x"
type textarea "why there is no email to inform on yj"
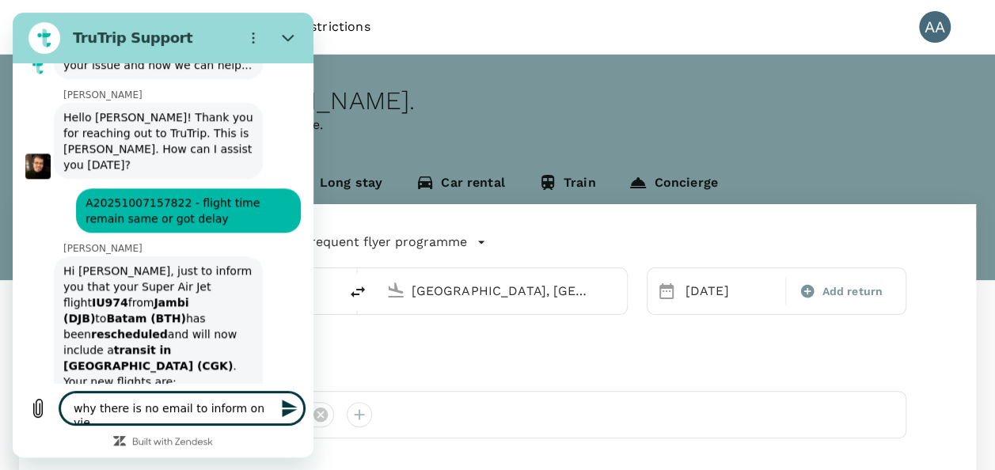
type textarea "x"
type textarea "why there is no email to inform on y"
type textarea "x"
type textarea "why there is no email to inform on"
type textarea "x"
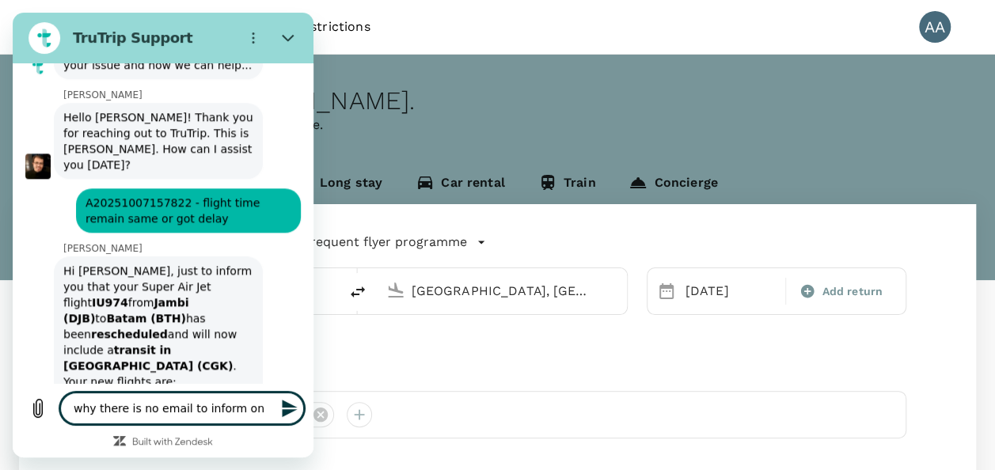
type textarea "why there is no email to inform on t"
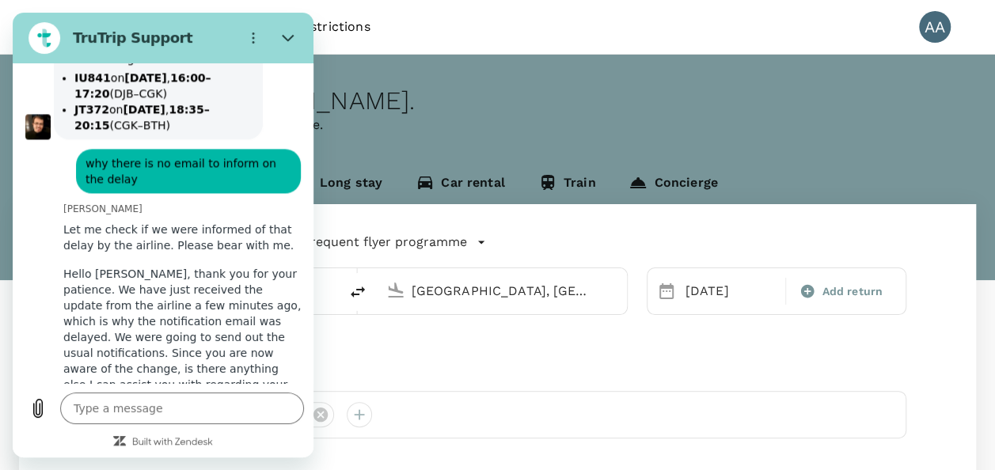
scroll to position [10069, 0]
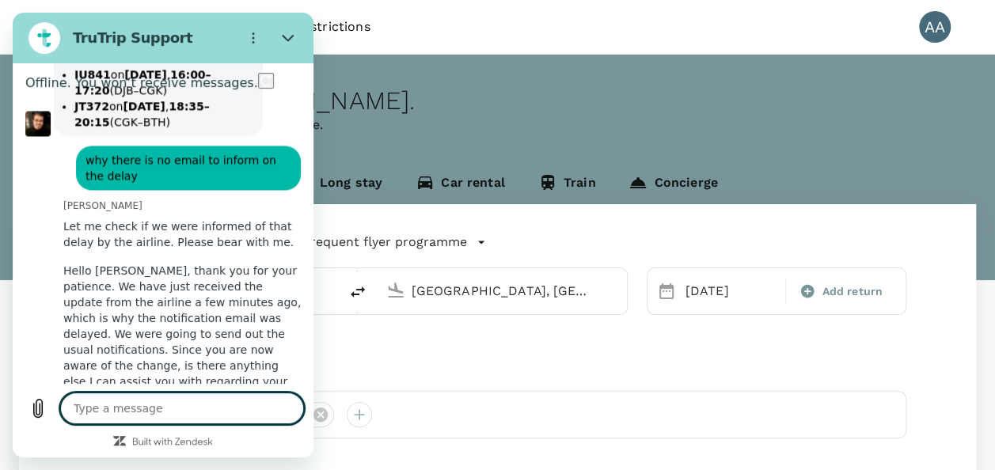
click at [187, 412] on textarea at bounding box center [182, 409] width 244 height 32
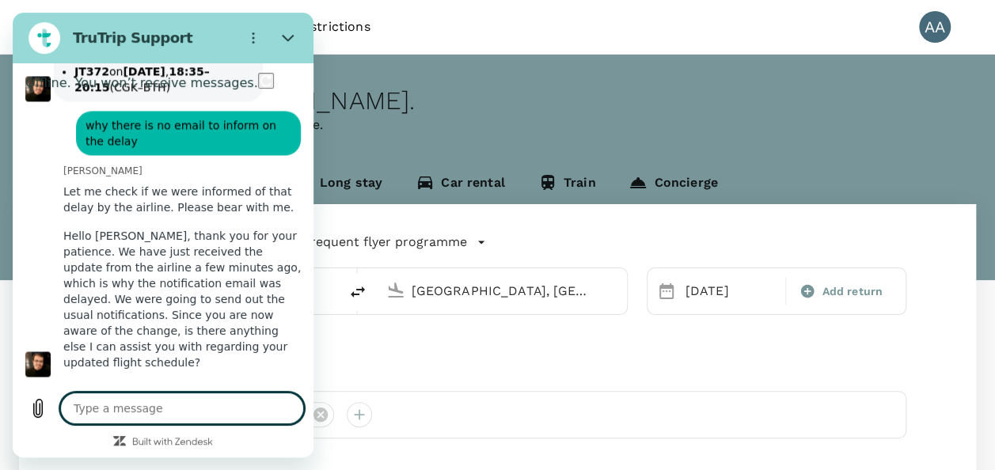
scroll to position [10107, 0]
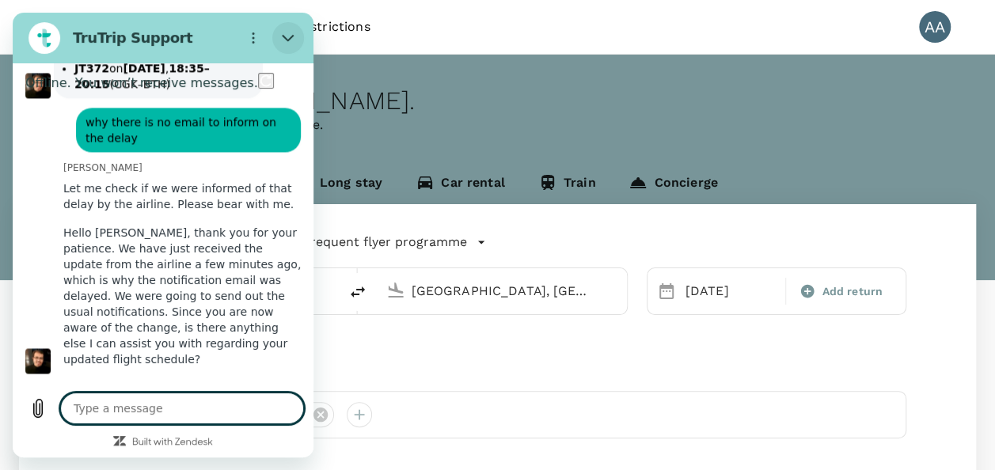
drag, startPoint x: 288, startPoint y: 40, endPoint x: 276, endPoint y: 27, distance: 17.4
click at [276, 27] on button "Close" at bounding box center [288, 38] width 32 height 32
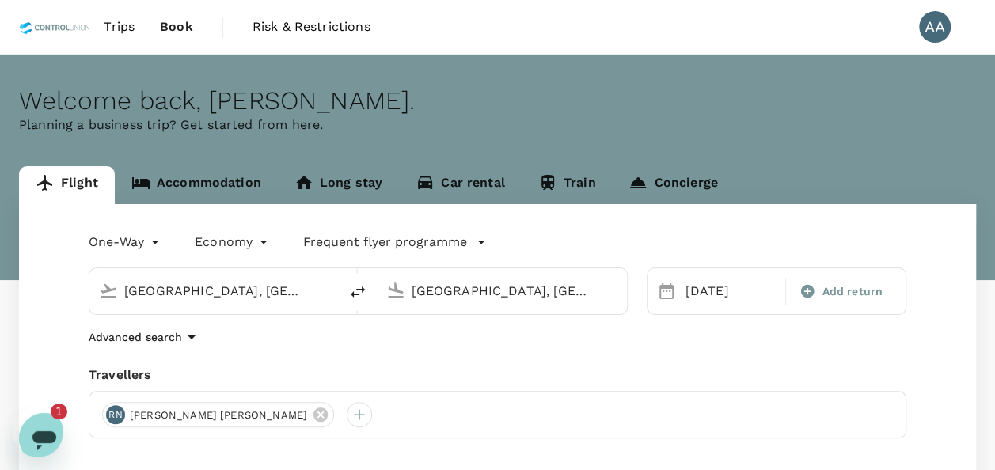
scroll to position [0, 0]
click at [56, 438] on div "Open messaging window, 1 unread message" at bounding box center [45, 439] width 48 height 48
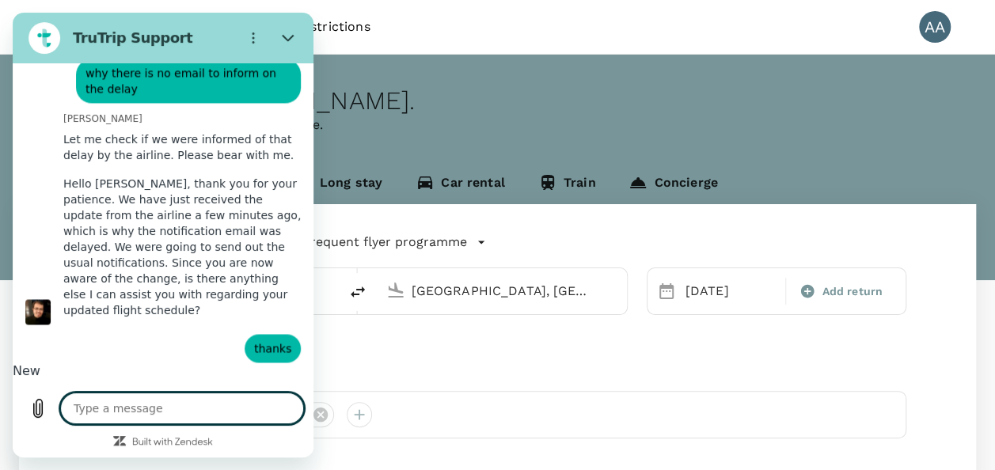
scroll to position [10217, 0]
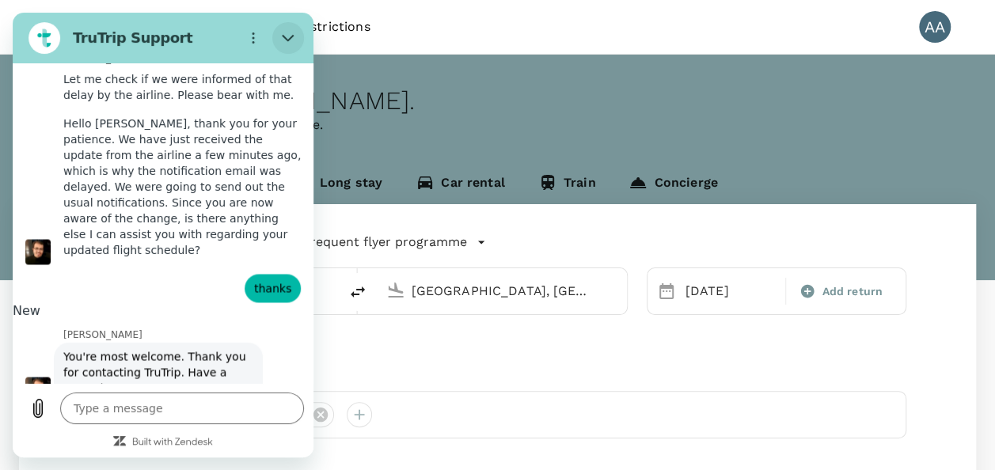
click at [287, 29] on button "Close" at bounding box center [288, 38] width 32 height 32
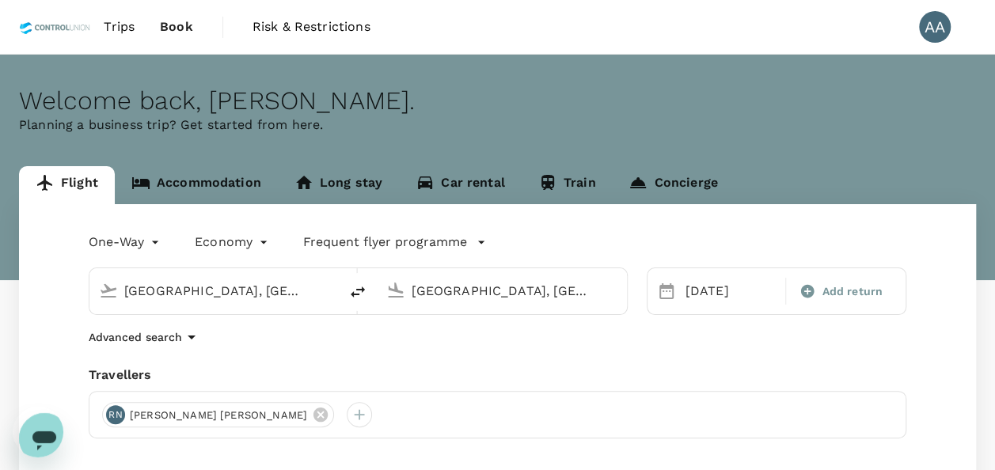
scroll to position [10218, 0]
